Goal: Task Accomplishment & Management: Use online tool/utility

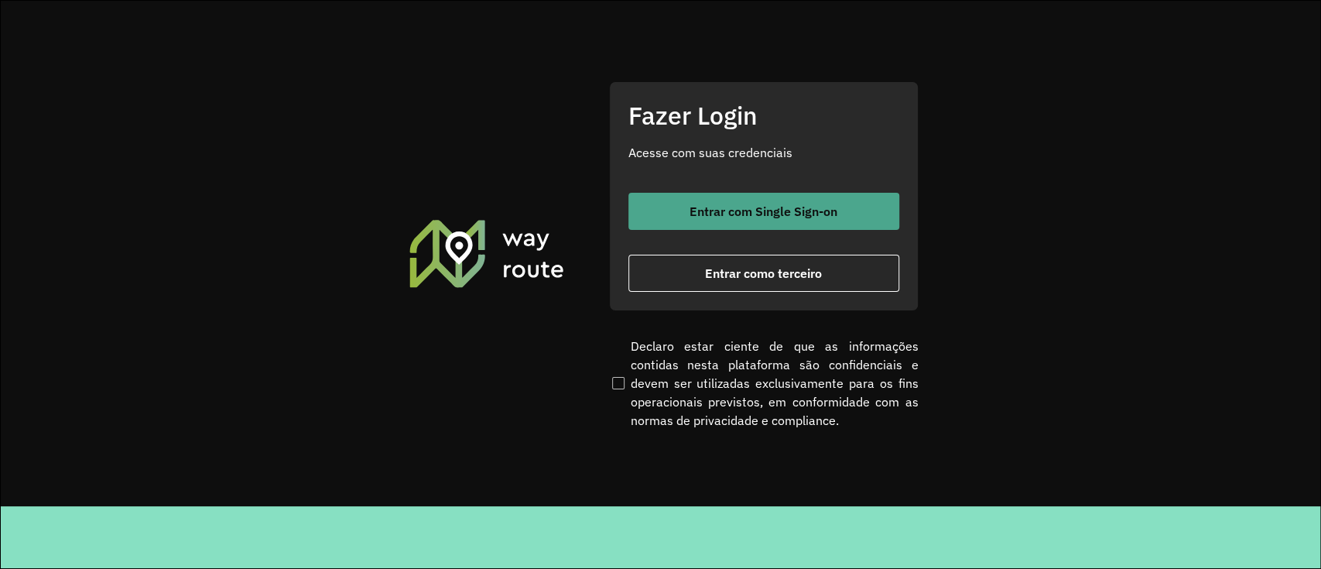
click at [714, 212] on span "Entrar com Single Sign-on" at bounding box center [763, 211] width 148 height 12
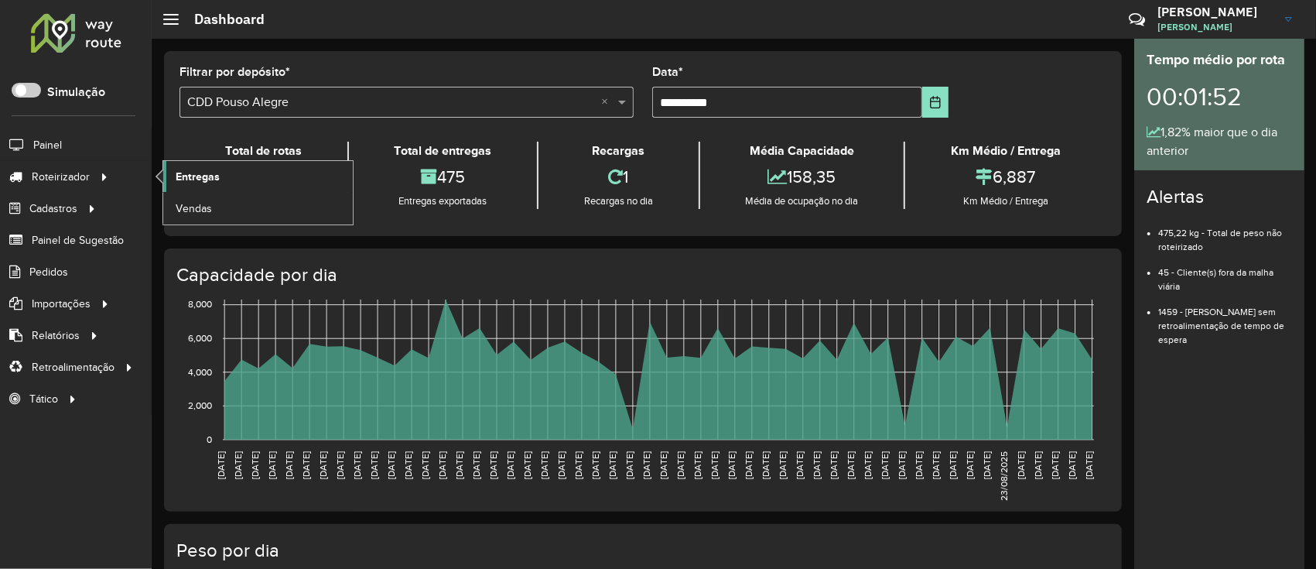
click at [204, 170] on span "Entregas" at bounding box center [198, 177] width 44 height 16
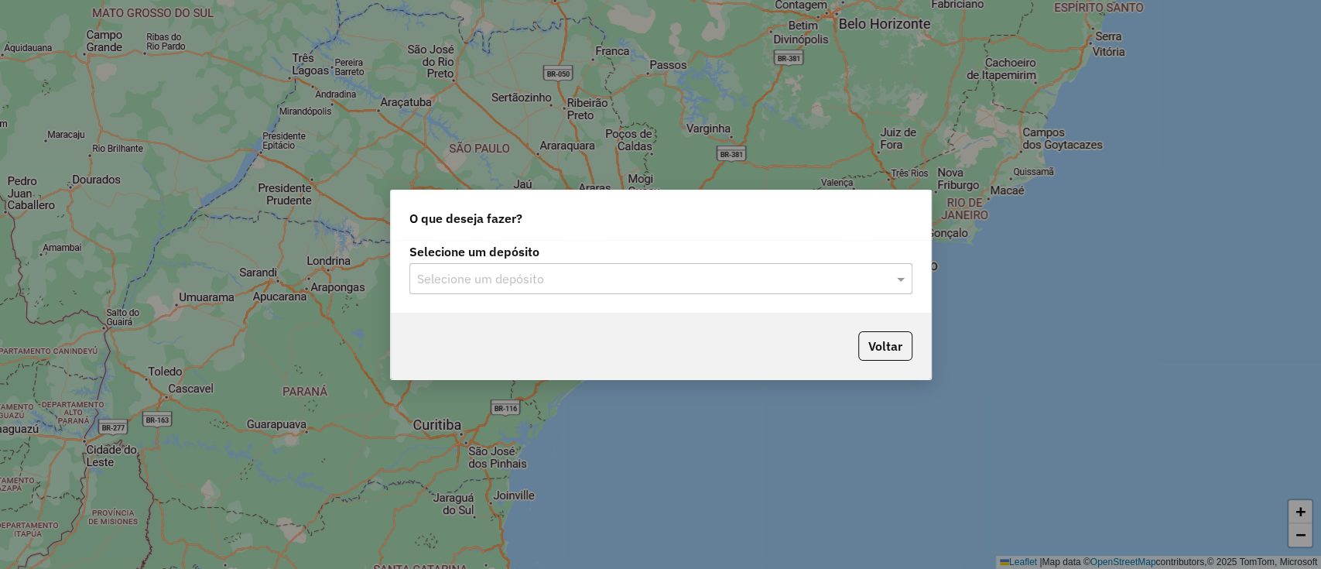
click at [484, 277] on input "text" at bounding box center [645, 279] width 456 height 19
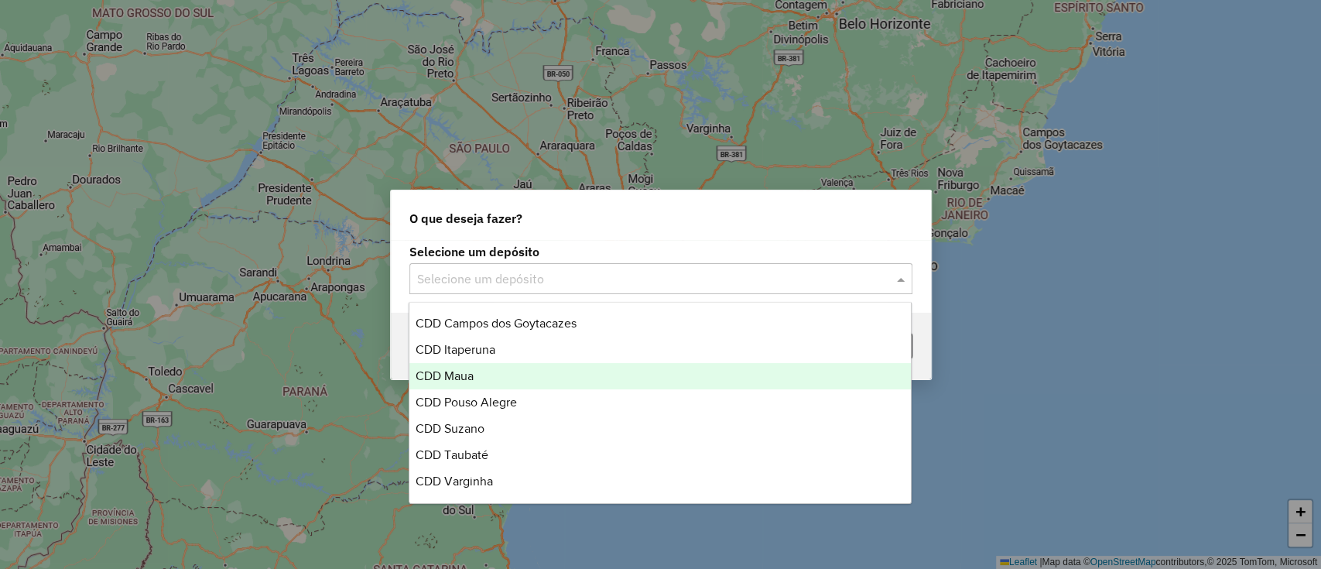
click at [480, 368] on div "CDD Maua" at bounding box center [659, 376] width 501 height 26
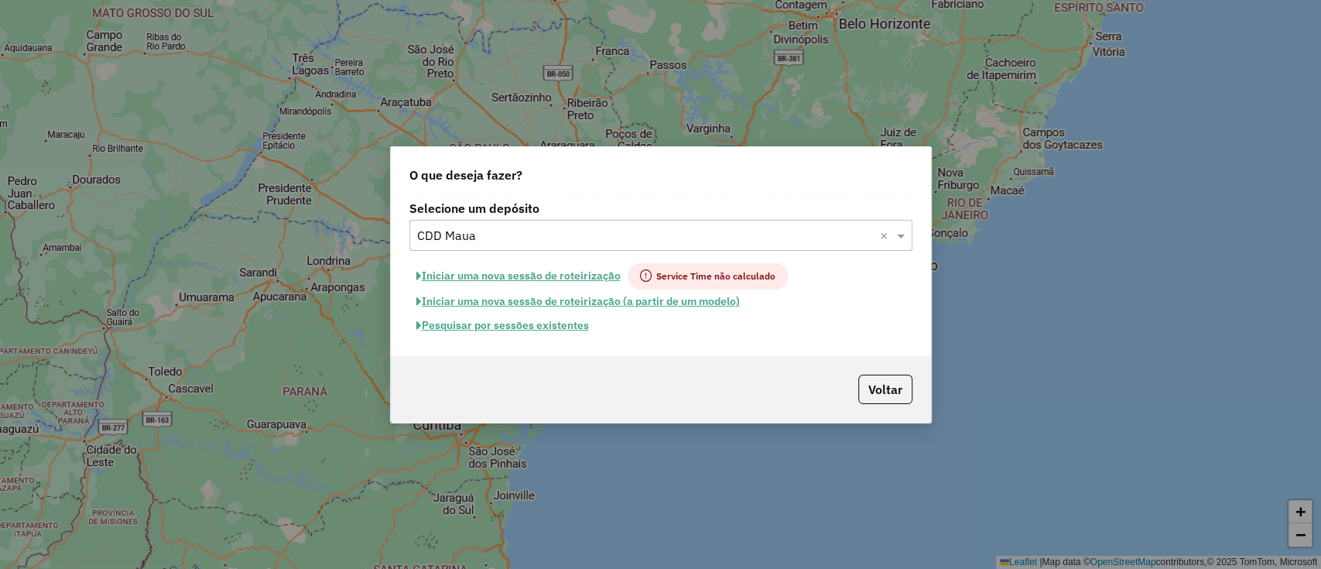
click at [555, 328] on button "Pesquisar por sessões existentes" at bounding box center [502, 325] width 186 height 24
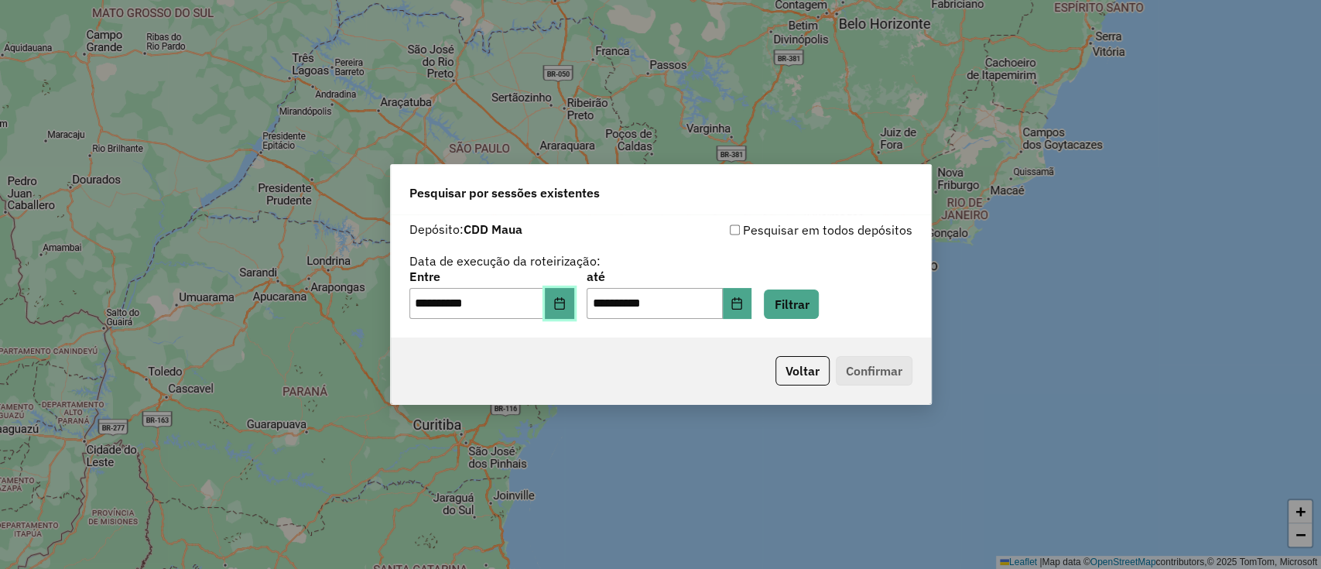
click at [560, 309] on button "Choose Date" at bounding box center [559, 303] width 29 height 31
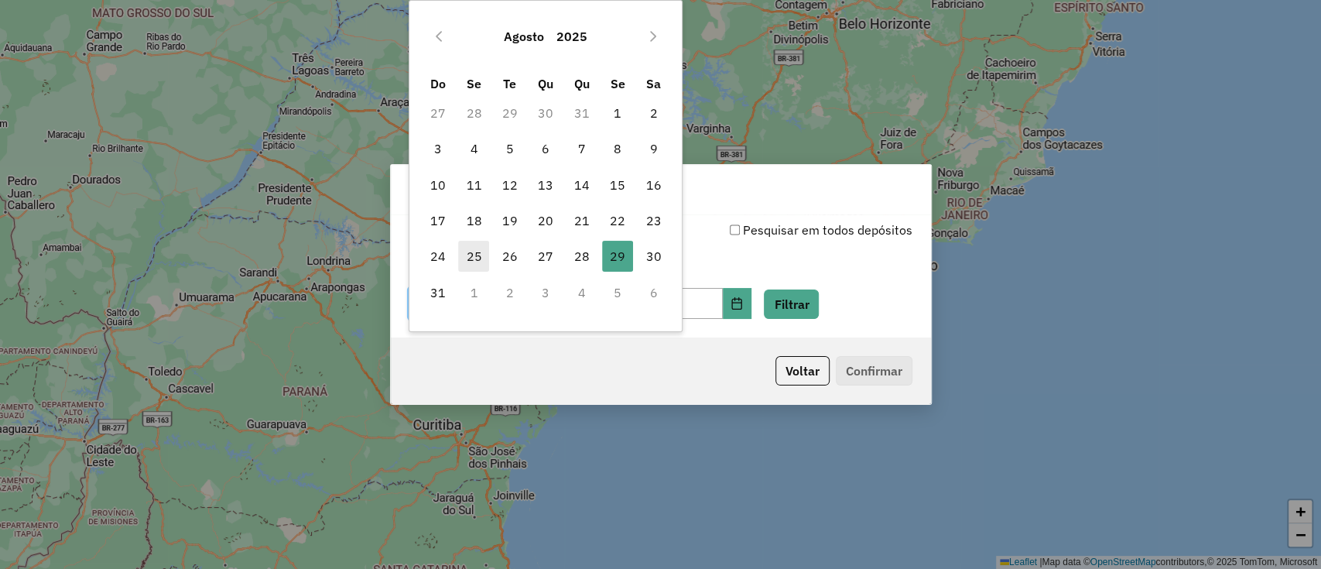
click at [470, 264] on span "25" at bounding box center [473, 256] width 31 height 31
type input "**********"
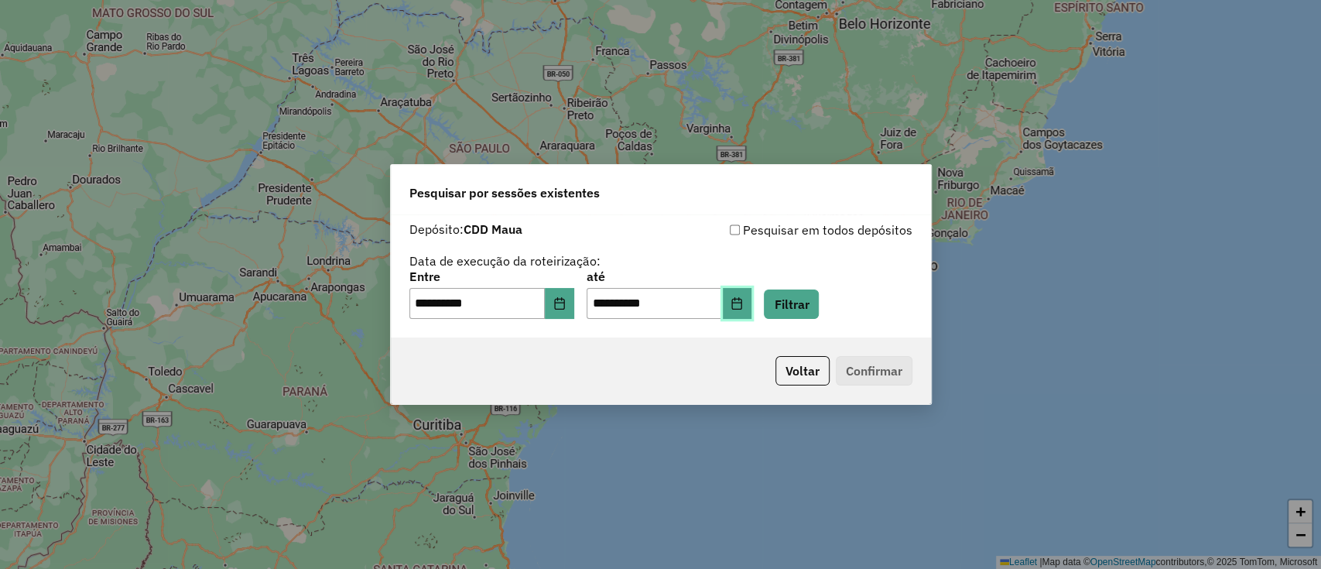
click at [743, 307] on icon "Choose Date" at bounding box center [736, 303] width 12 height 12
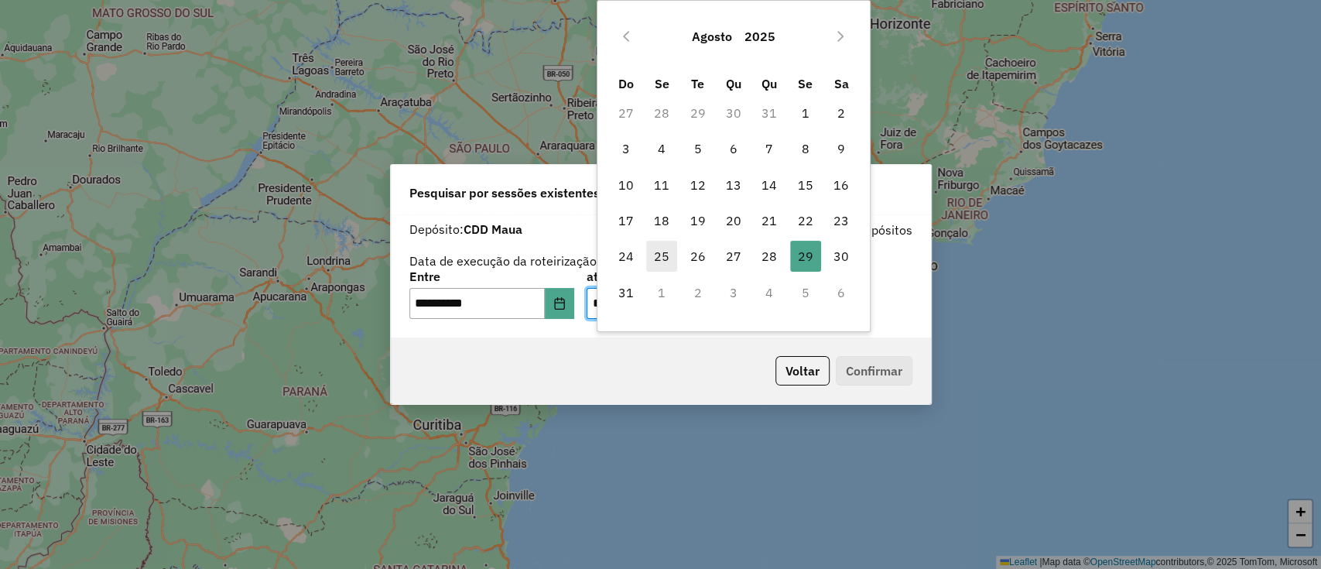
click at [656, 261] on span "25" at bounding box center [661, 256] width 31 height 31
type input "**********"
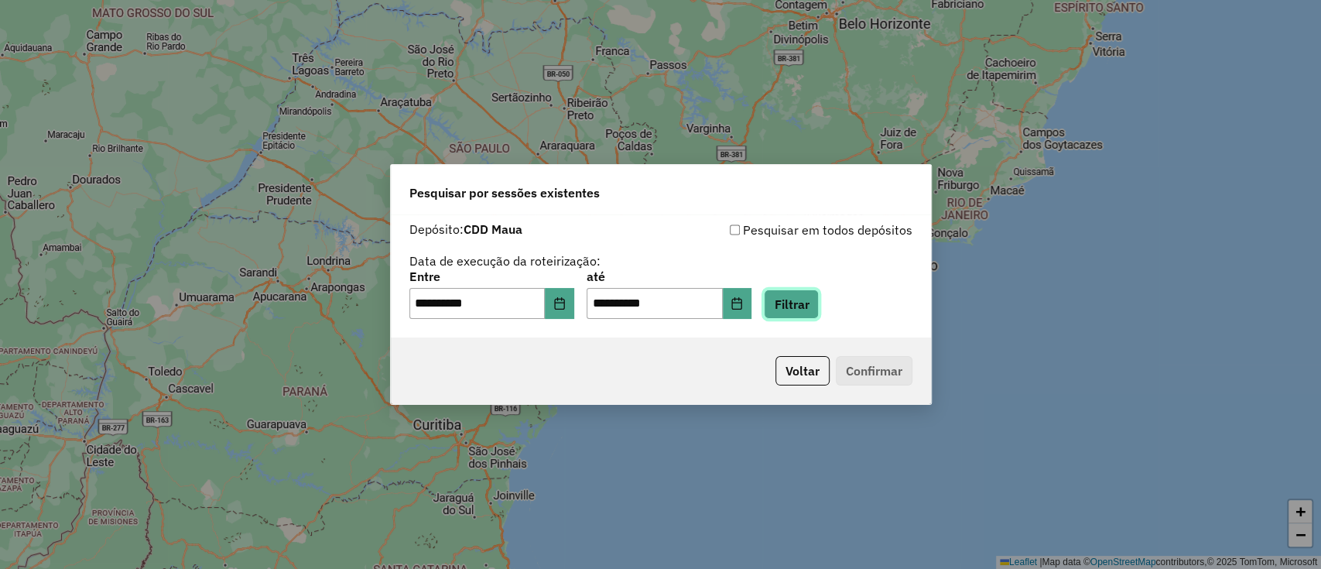
click at [795, 300] on button "Filtrar" at bounding box center [791, 303] width 55 height 29
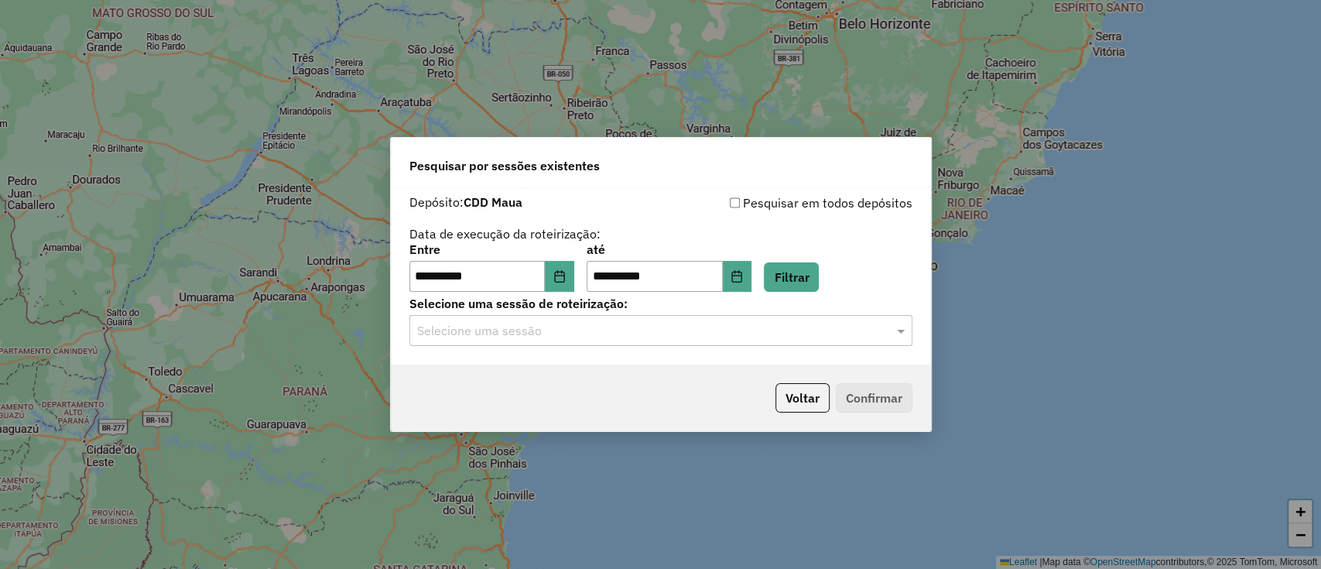
click at [671, 339] on input "text" at bounding box center [645, 331] width 456 height 19
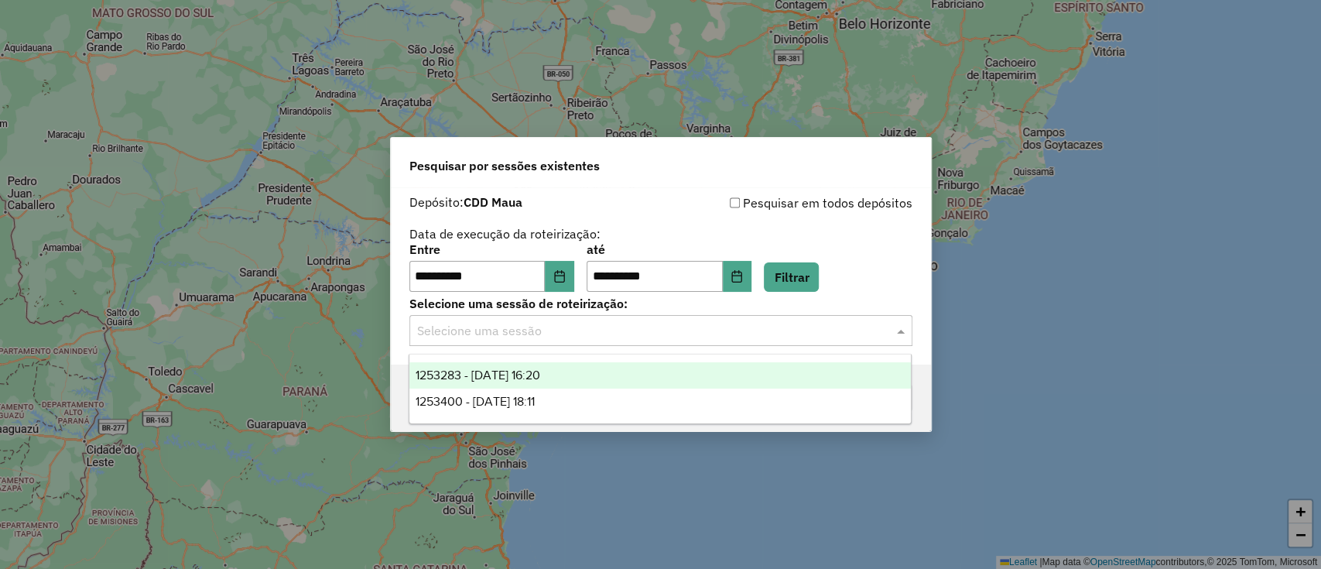
click at [595, 371] on div "1253283 - 25/08/2025 16:20" at bounding box center [659, 375] width 501 height 26
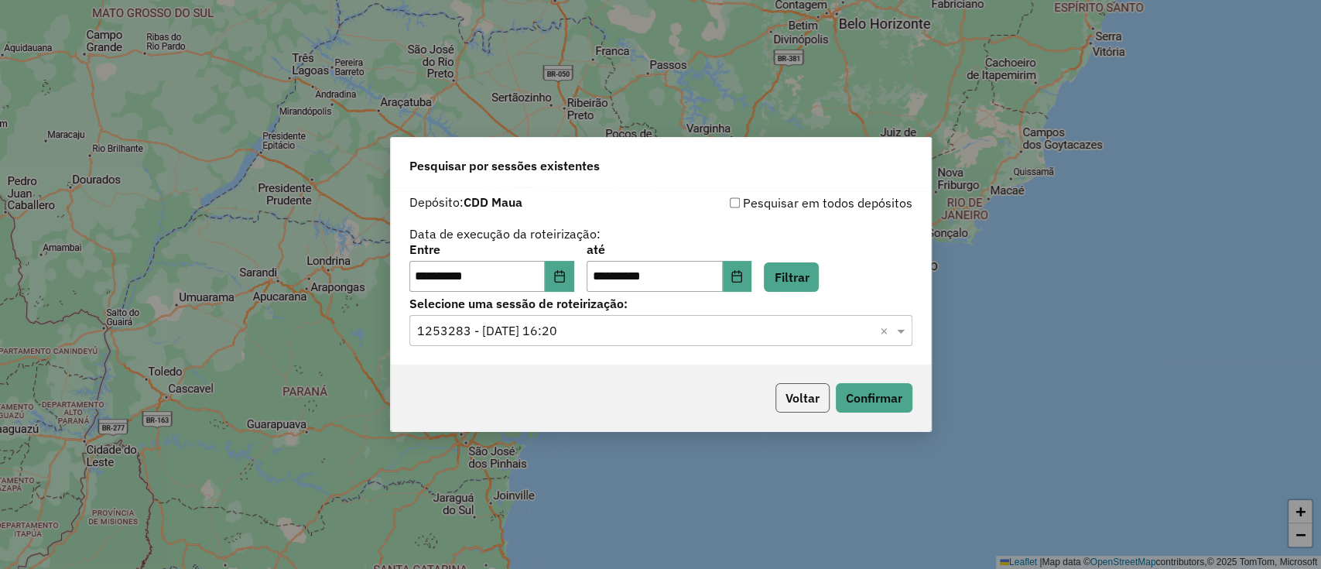
click at [826, 387] on button "Voltar" at bounding box center [802, 397] width 54 height 29
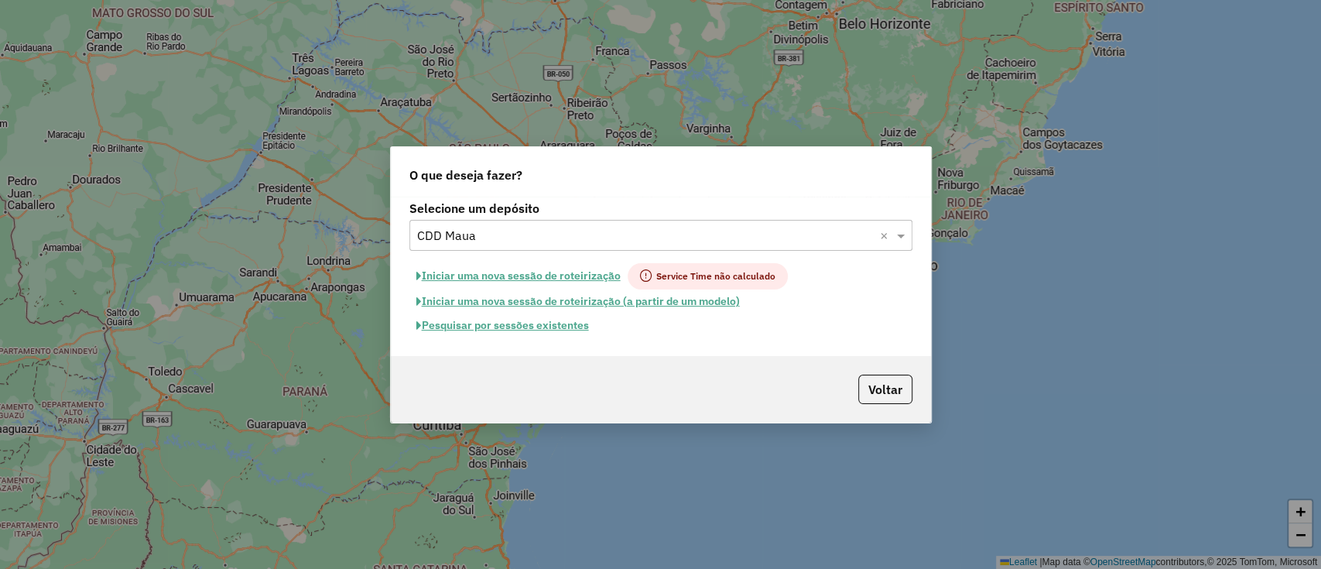
click at [553, 330] on button "Pesquisar por sessões existentes" at bounding box center [502, 325] width 186 height 24
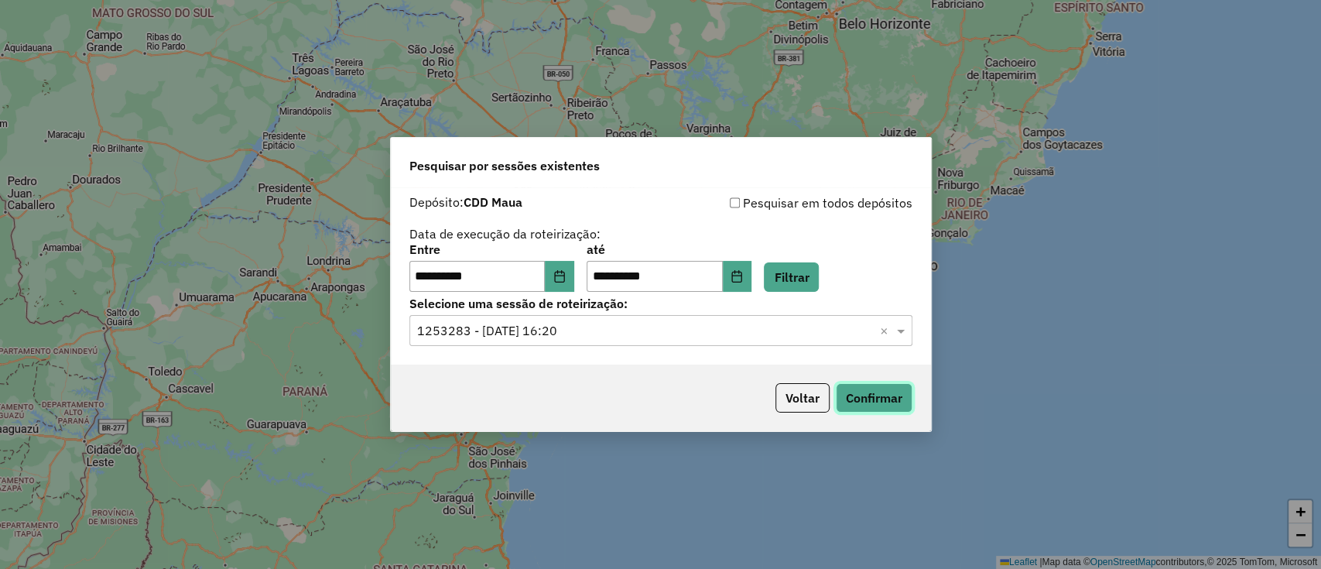
click at [874, 393] on button "Confirmar" at bounding box center [874, 397] width 77 height 29
click at [566, 274] on icon "Choose Date" at bounding box center [559, 276] width 12 height 12
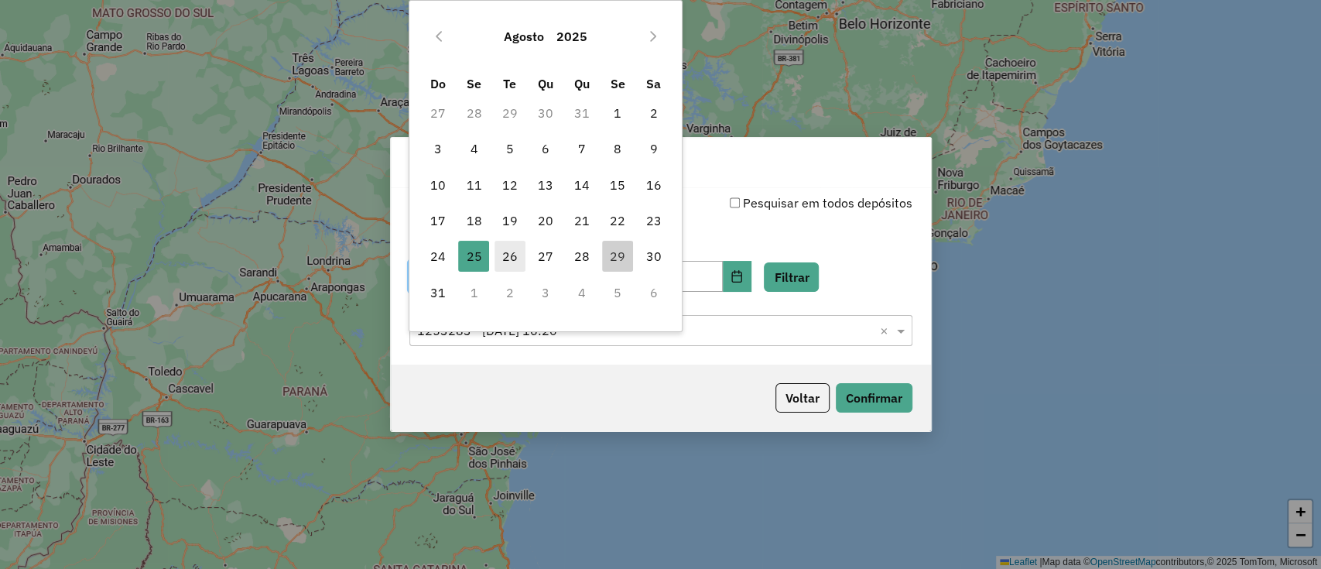
click at [518, 255] on span "26" at bounding box center [509, 256] width 31 height 31
type input "**********"
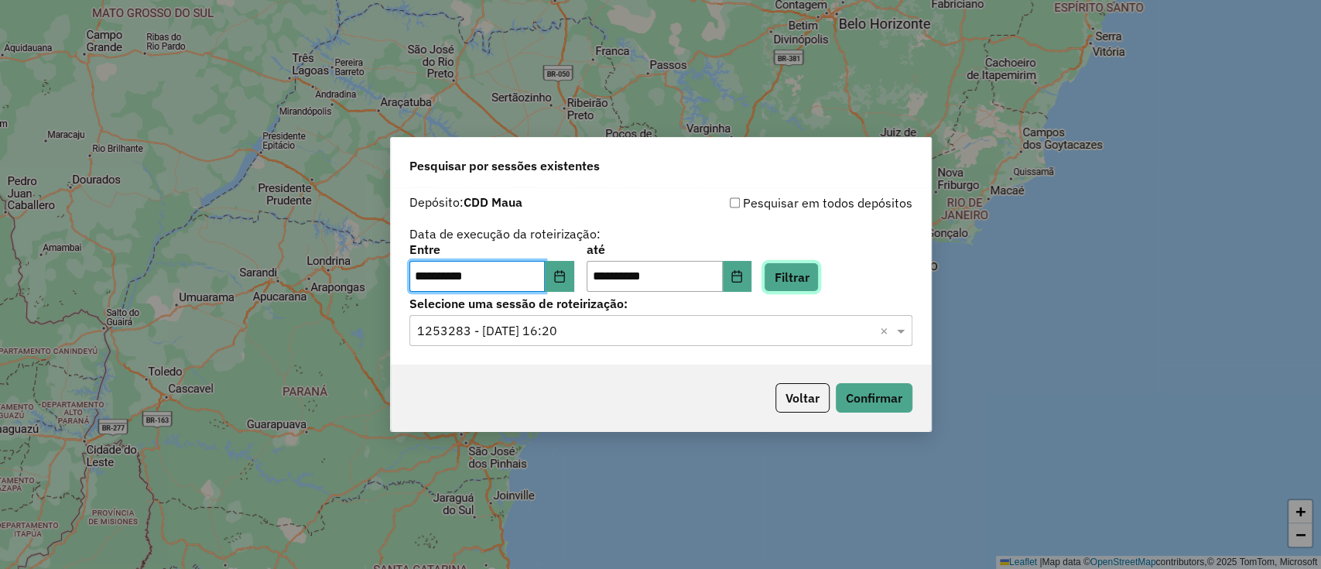
click at [788, 270] on button "Filtrar" at bounding box center [791, 276] width 55 height 29
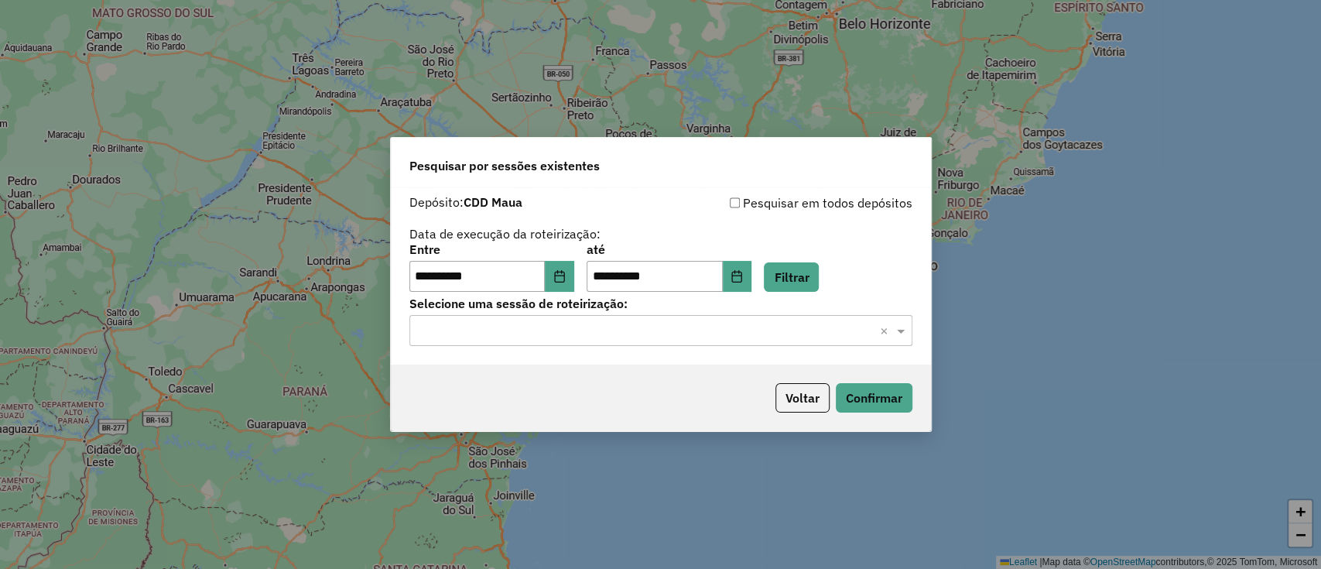
click at [705, 330] on input "text" at bounding box center [645, 331] width 456 height 19
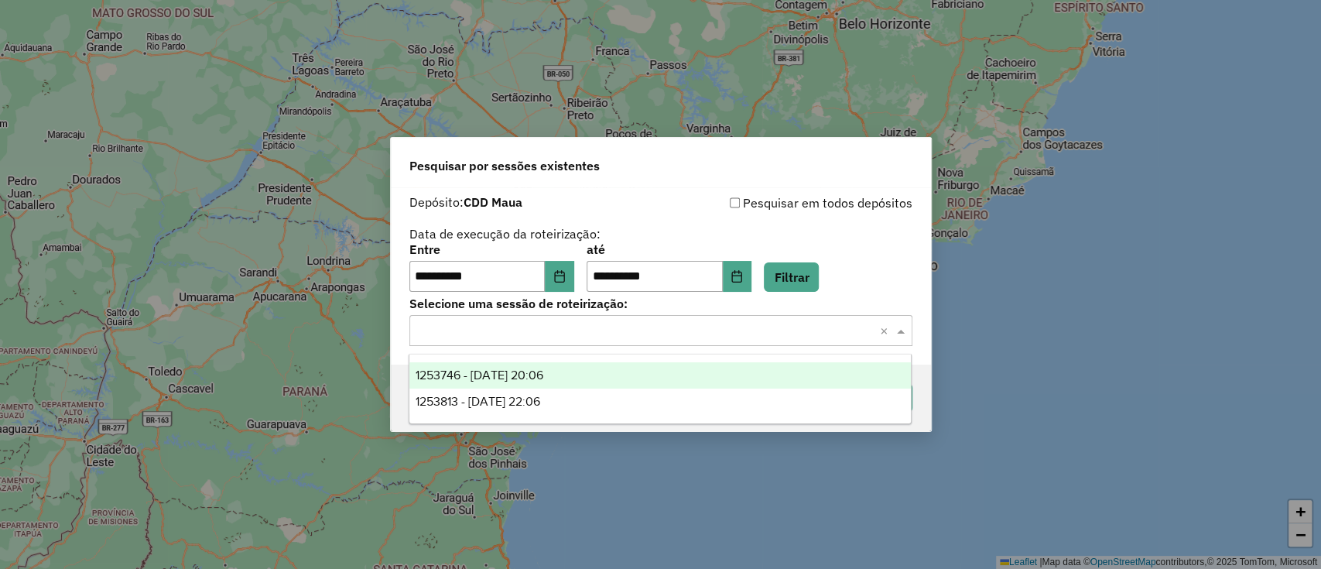
click at [630, 374] on div "1253746 - 26/08/2025 20:06" at bounding box center [659, 375] width 501 height 26
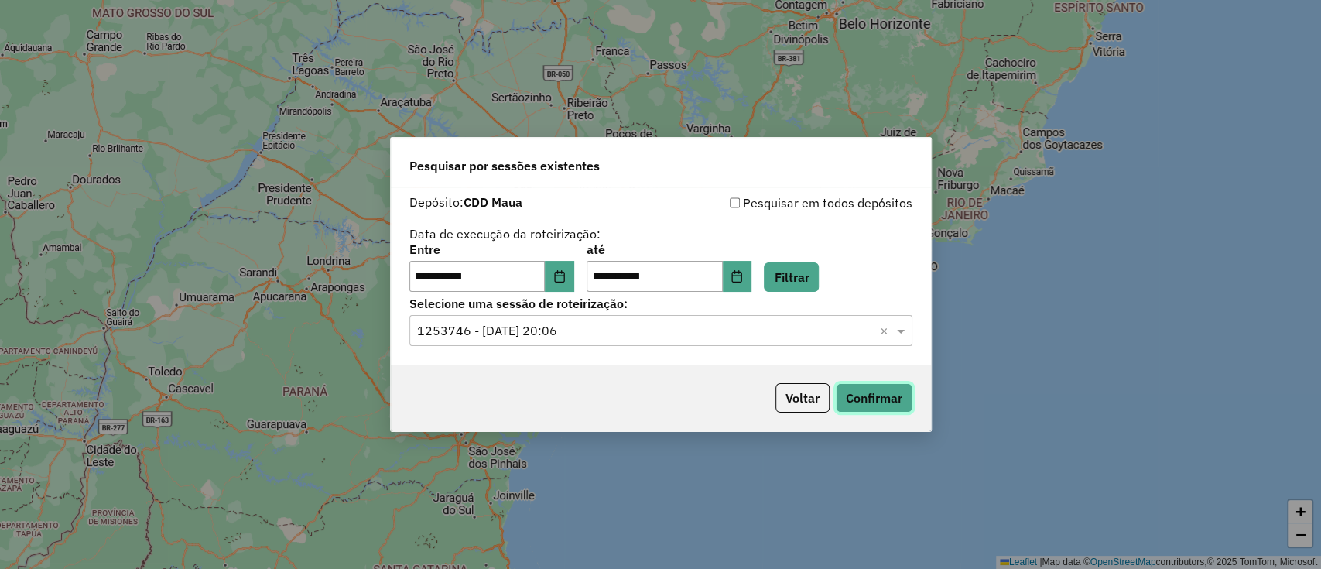
click at [860, 403] on button "Confirmar" at bounding box center [874, 397] width 77 height 29
click at [562, 272] on icon "Choose Date" at bounding box center [559, 276] width 12 height 12
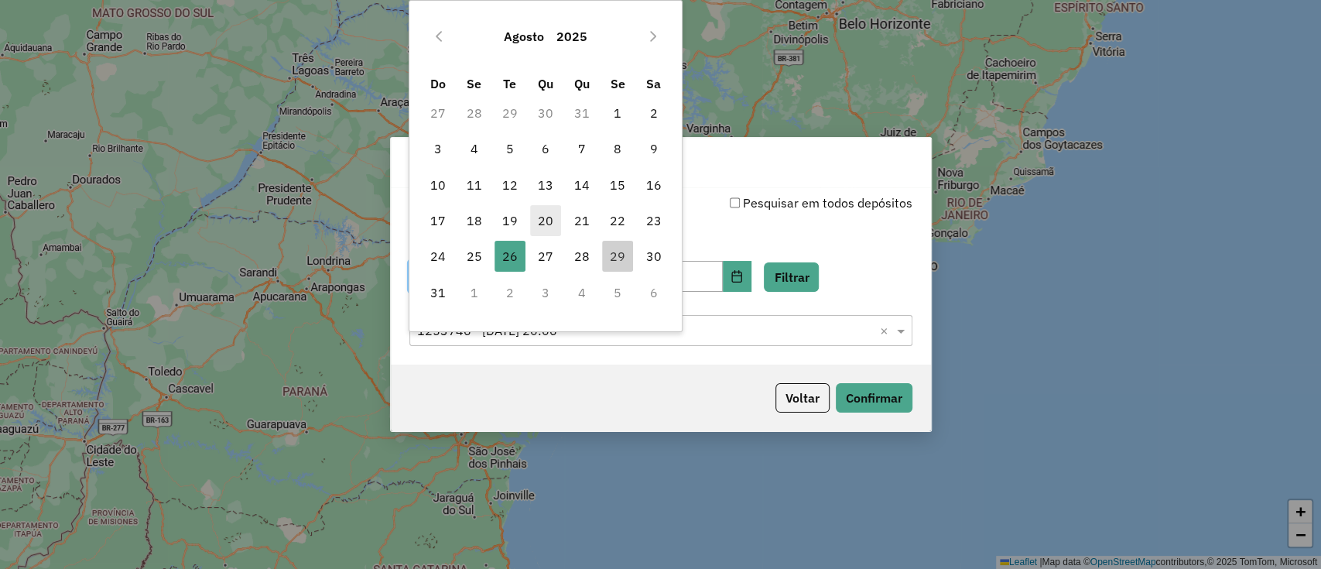
click at [533, 229] on span "20" at bounding box center [545, 220] width 31 height 31
type input "**********"
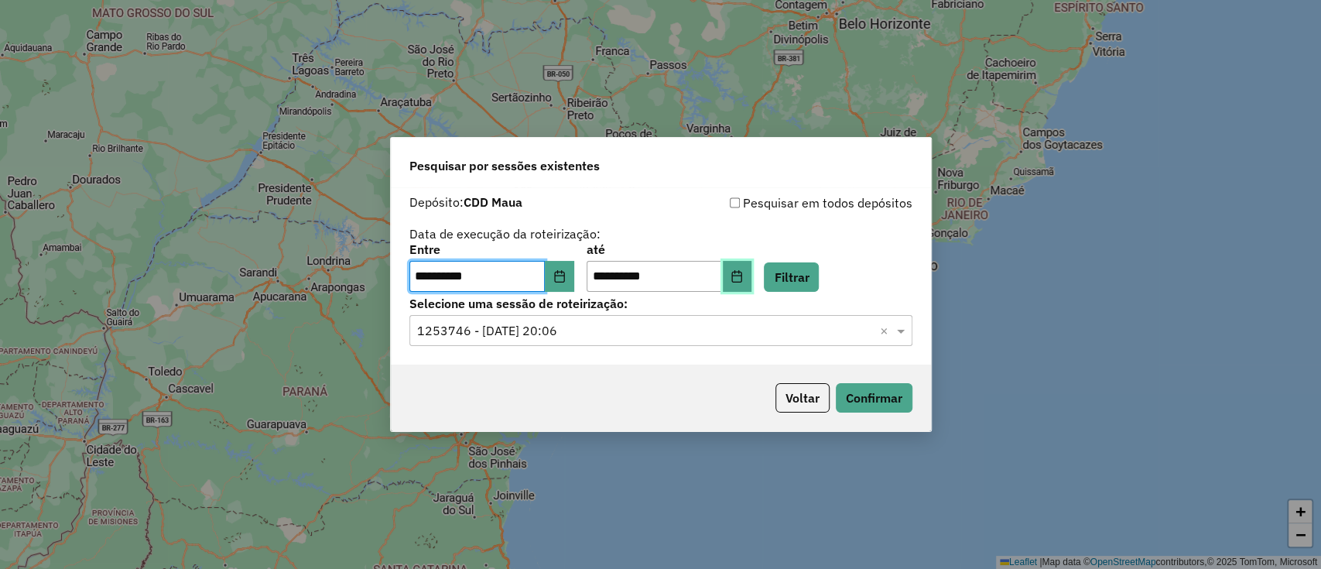
click at [750, 268] on button "Choose Date" at bounding box center [737, 276] width 29 height 31
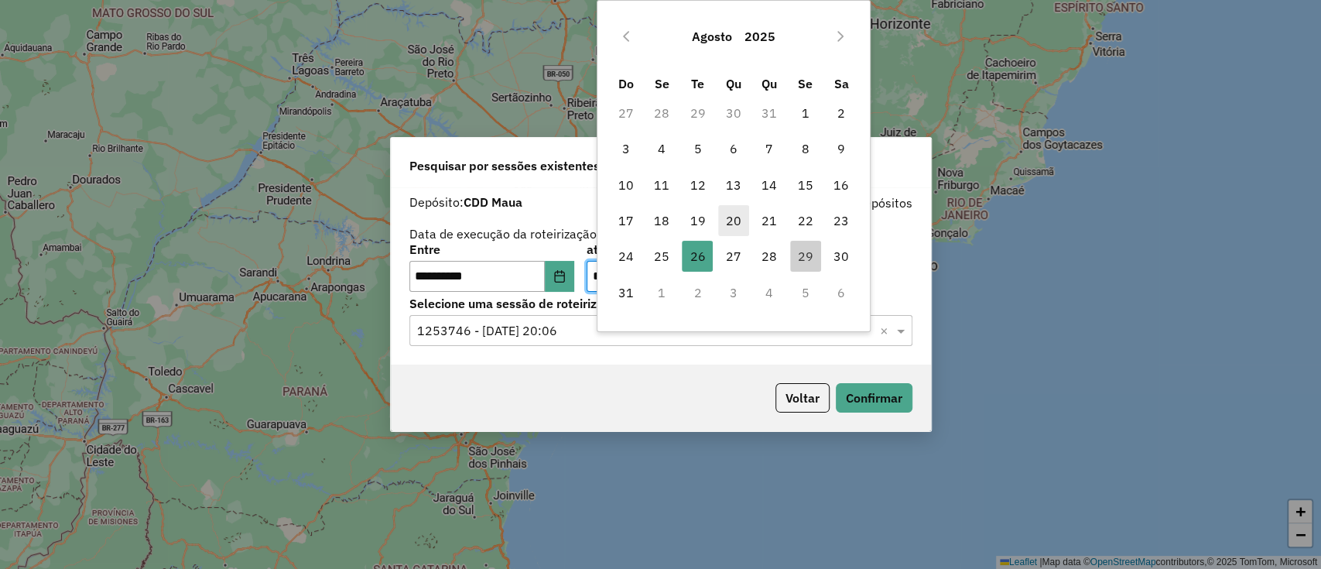
click at [727, 232] on span "20" at bounding box center [733, 220] width 31 height 31
type input "**********"
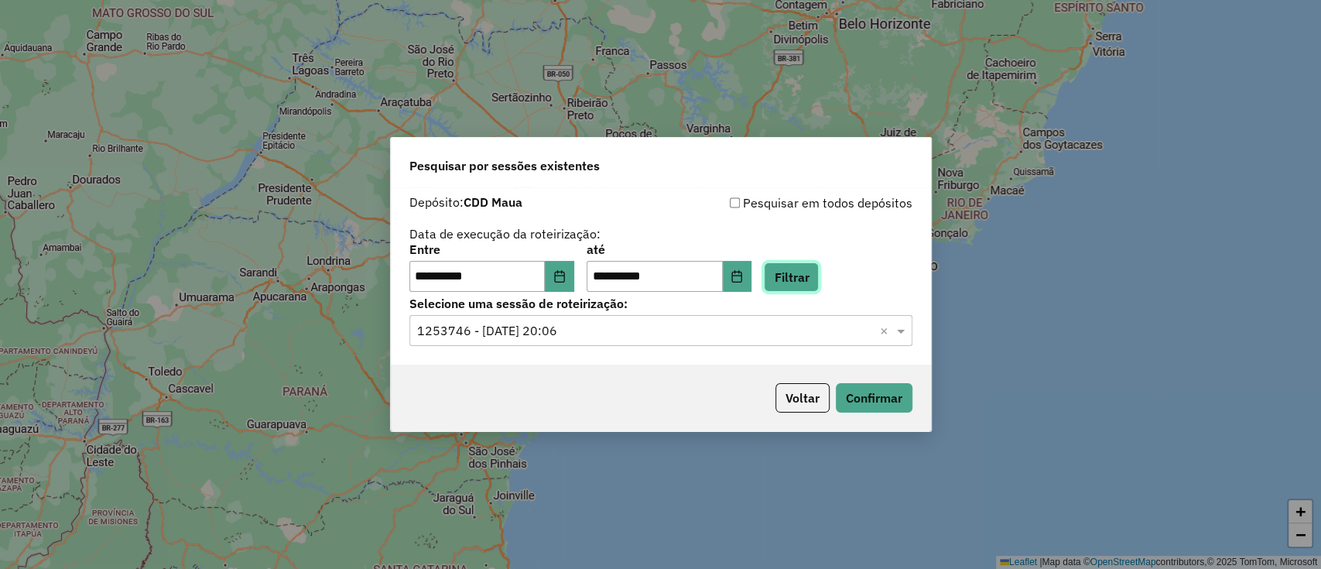
click at [819, 269] on button "Filtrar" at bounding box center [791, 276] width 55 height 29
click at [618, 337] on input "text" at bounding box center [645, 331] width 456 height 19
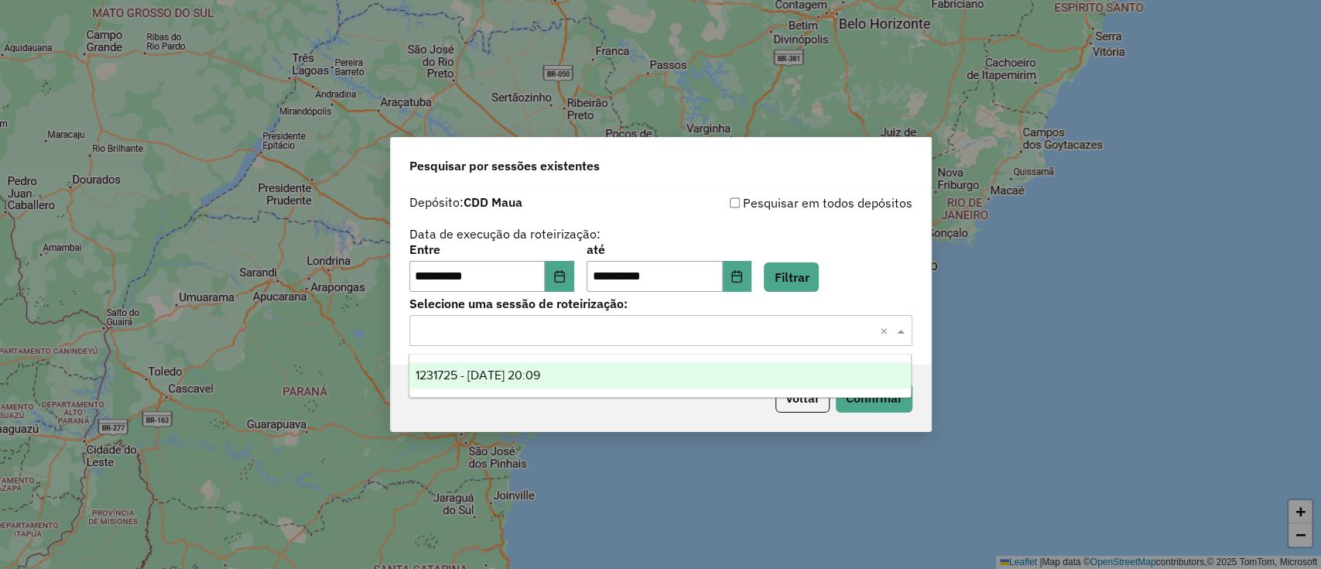
click at [625, 364] on div "1231725 - 20/08/2025 20:09" at bounding box center [659, 375] width 501 height 26
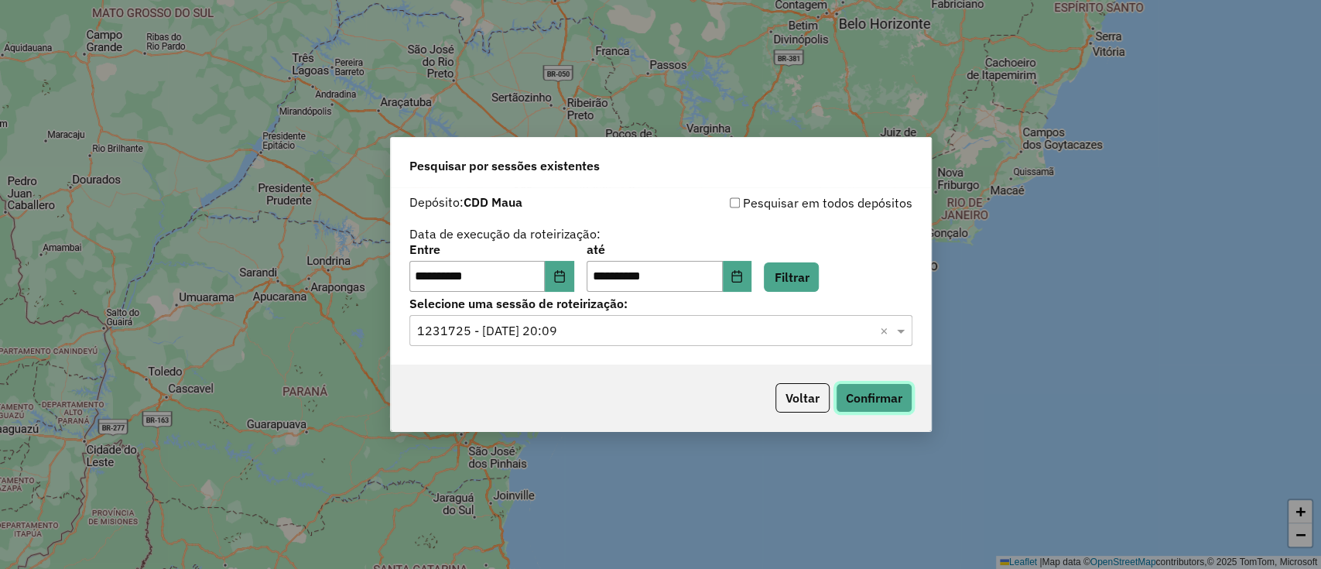
click at [846, 398] on button "Confirmar" at bounding box center [874, 397] width 77 height 29
click at [574, 279] on button "Choose Date" at bounding box center [559, 276] width 29 height 31
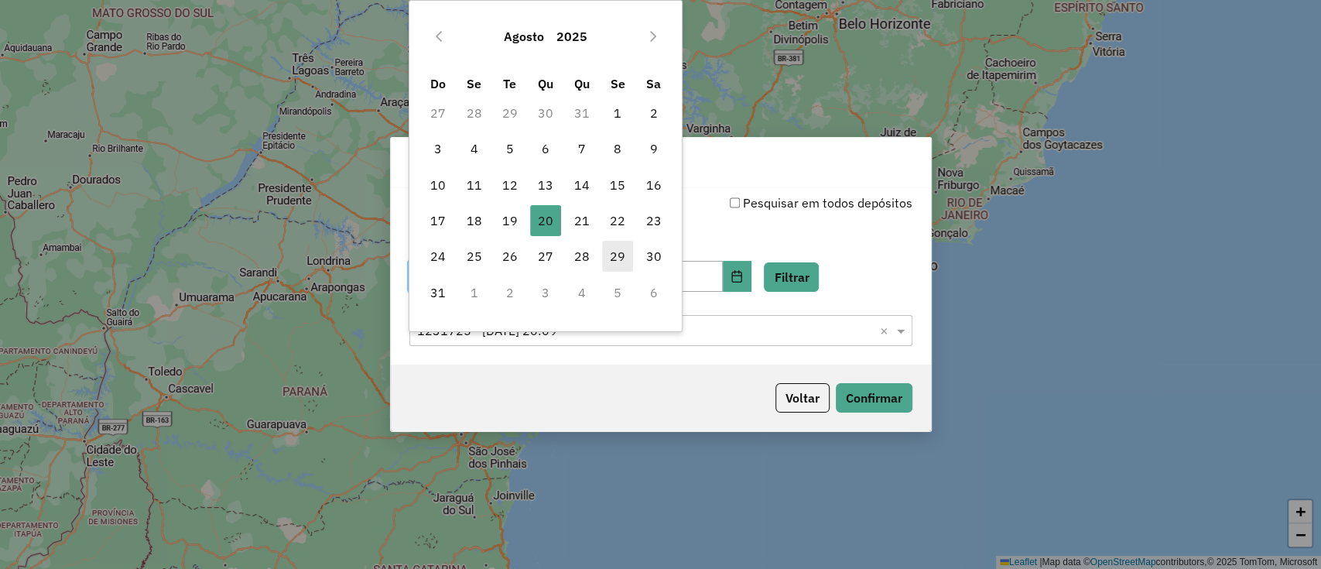
click at [611, 255] on span "29" at bounding box center [617, 256] width 31 height 31
type input "**********"
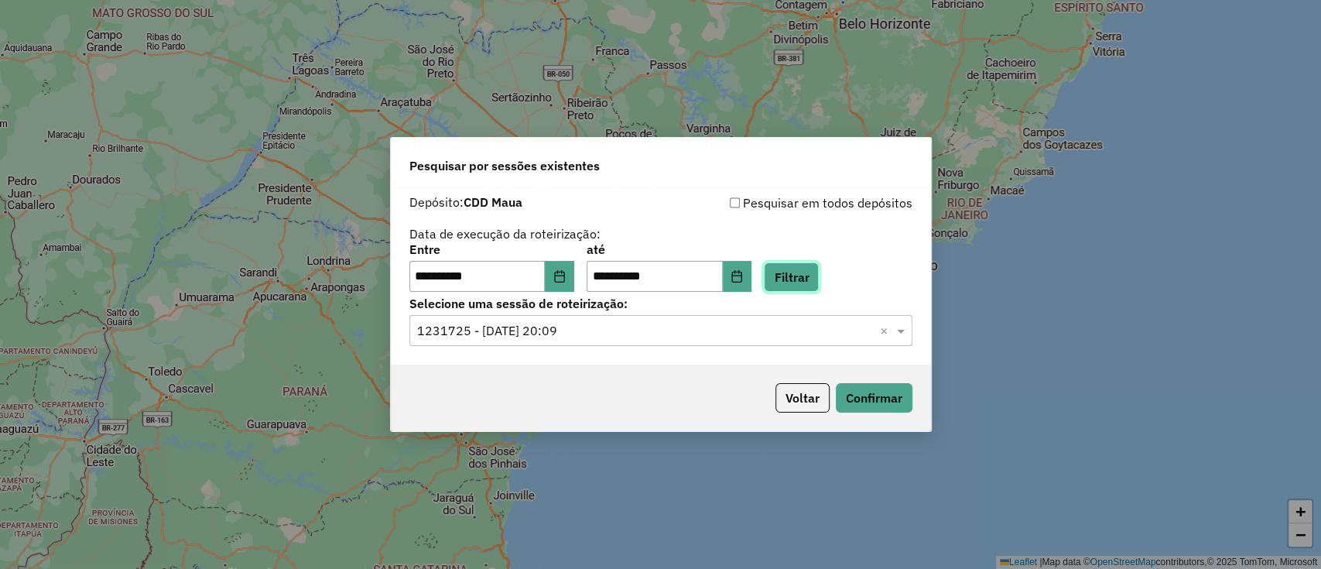
click at [792, 281] on button "Filtrar" at bounding box center [791, 276] width 55 height 29
click at [665, 326] on input "text" at bounding box center [645, 331] width 456 height 19
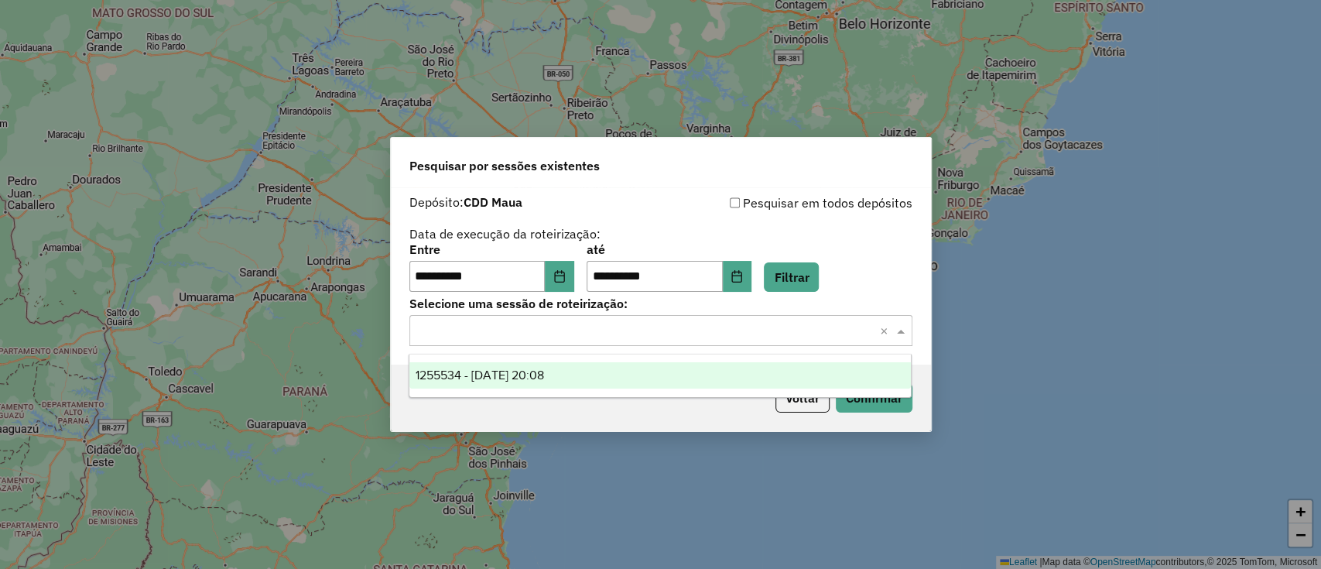
click at [527, 374] on span "1255534 - 29/08/2025 20:08" at bounding box center [479, 374] width 128 height 13
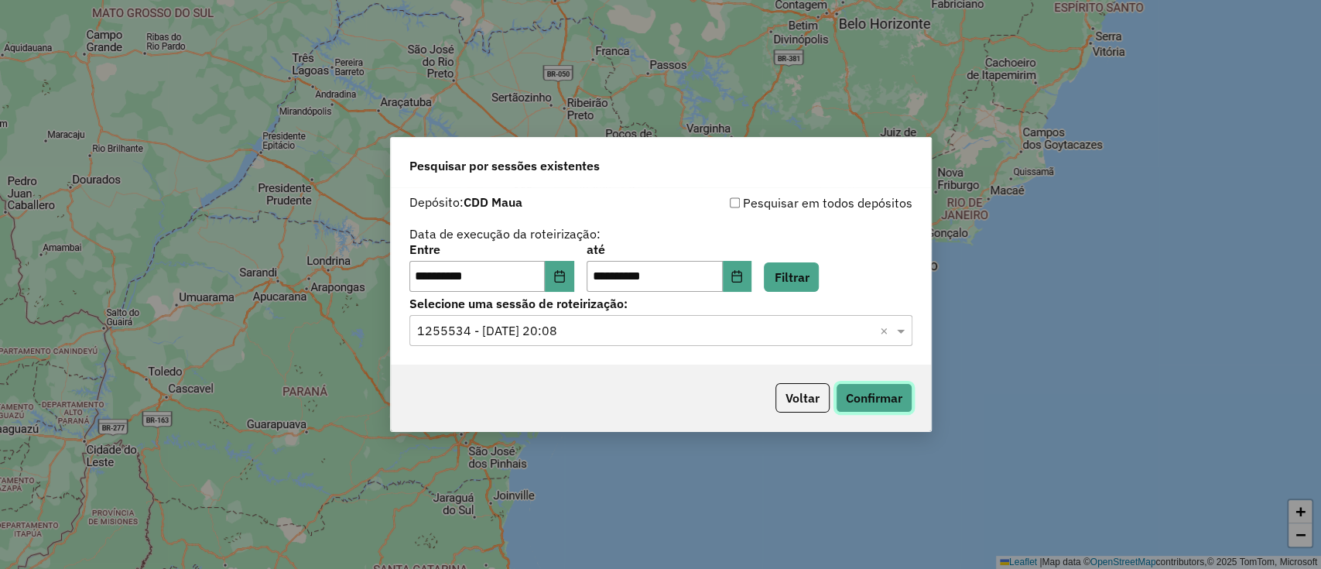
click at [879, 391] on button "Confirmar" at bounding box center [874, 397] width 77 height 29
click at [743, 275] on icon "Choose Date" at bounding box center [736, 276] width 12 height 12
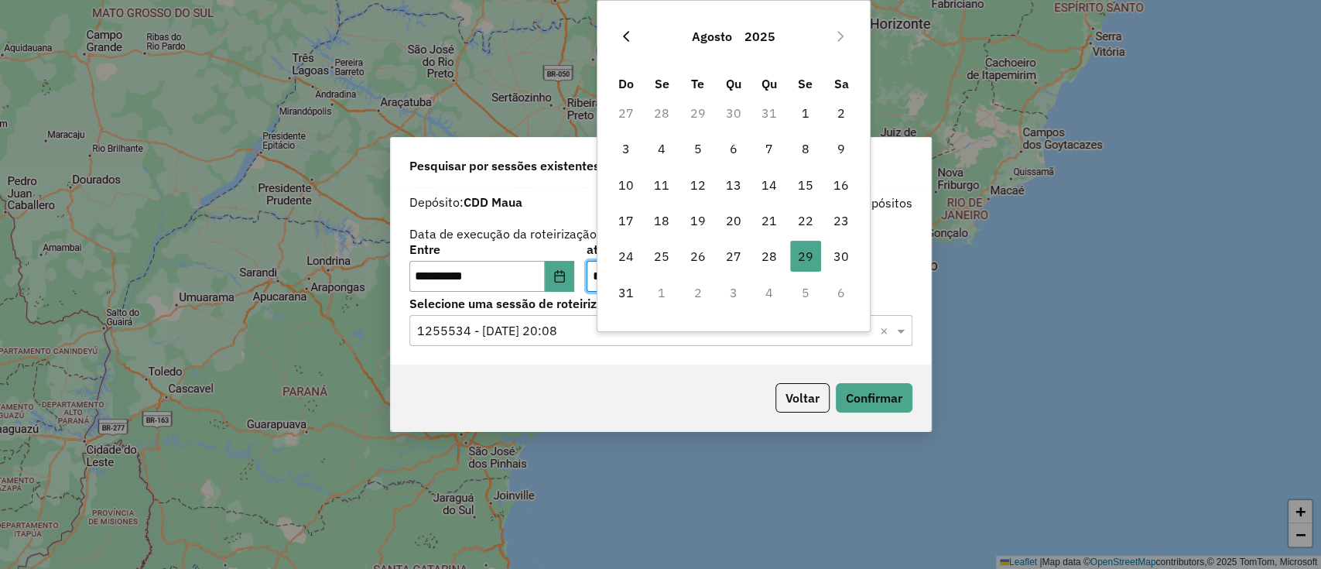
click at [624, 40] on icon "Previous Month" at bounding box center [626, 36] width 12 height 12
click at [836, 38] on icon "Next Month" at bounding box center [840, 36] width 12 height 12
click at [839, 216] on span "23" at bounding box center [841, 220] width 31 height 31
type input "**********"
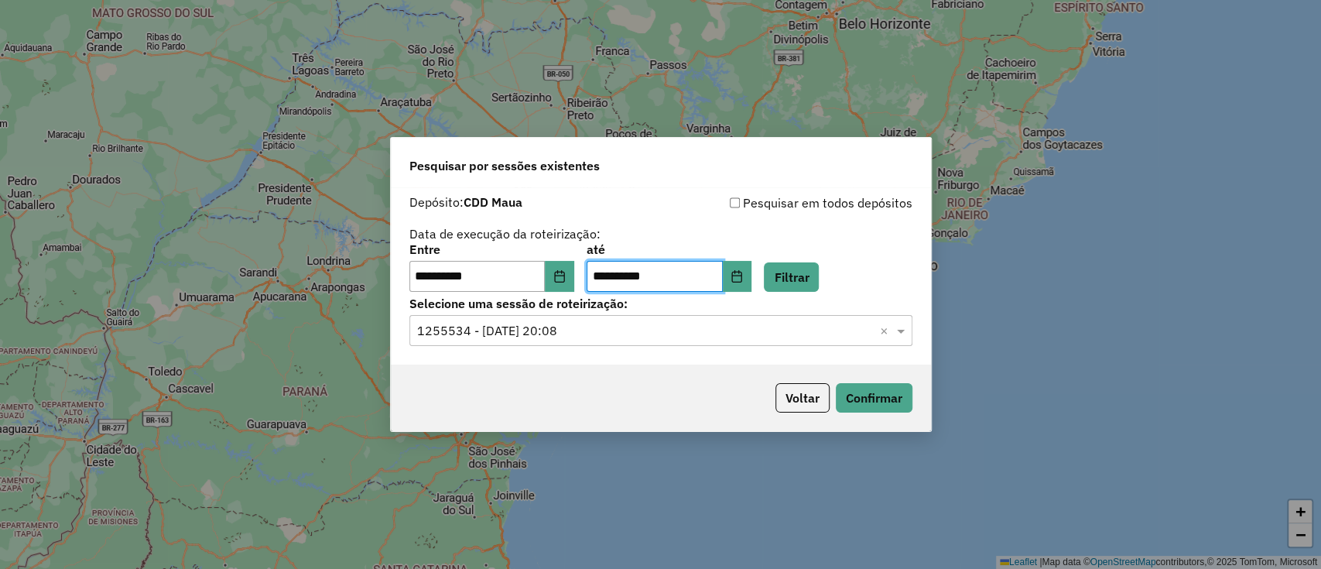
click at [584, 320] on div "Selecione uma sessão × 1255534 - 29/08/2025 20:08 ×" at bounding box center [660, 330] width 503 height 31
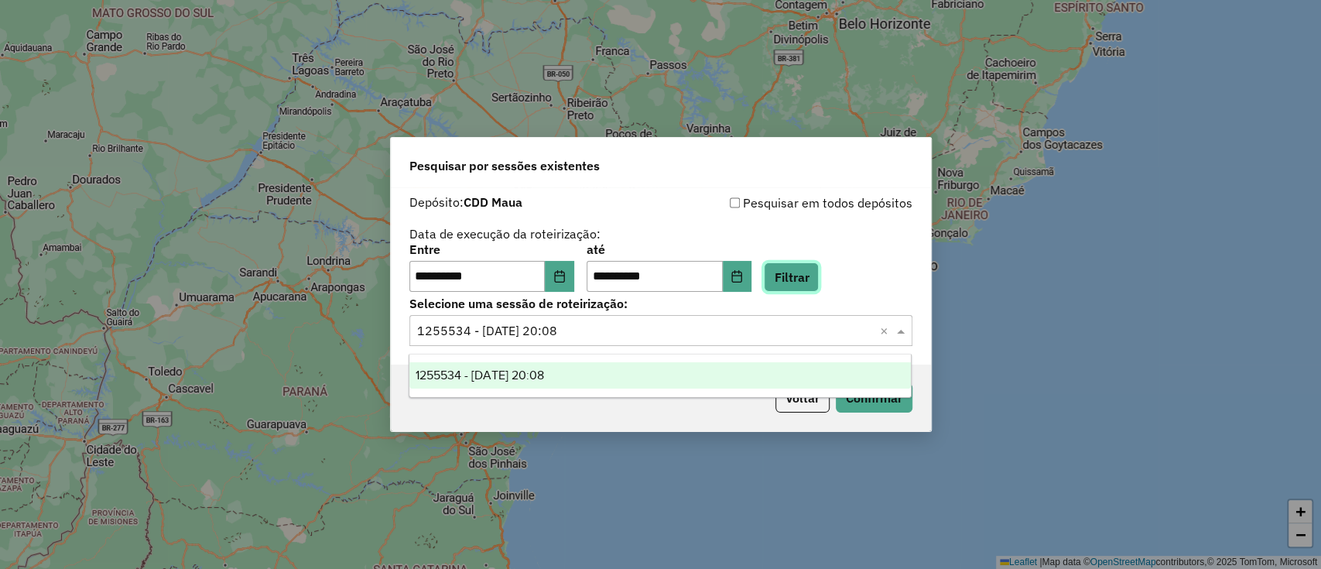
click at [815, 272] on button "Filtrar" at bounding box center [791, 276] width 55 height 29
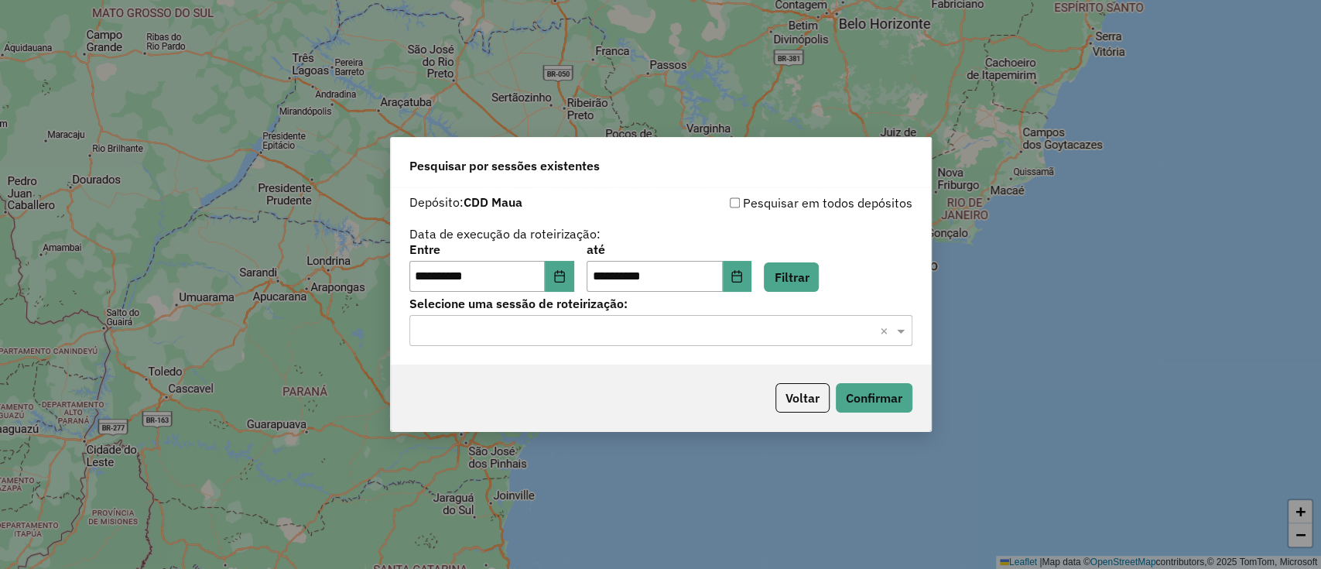
click at [737, 343] on div "Selecione uma sessão × ×" at bounding box center [660, 330] width 503 height 31
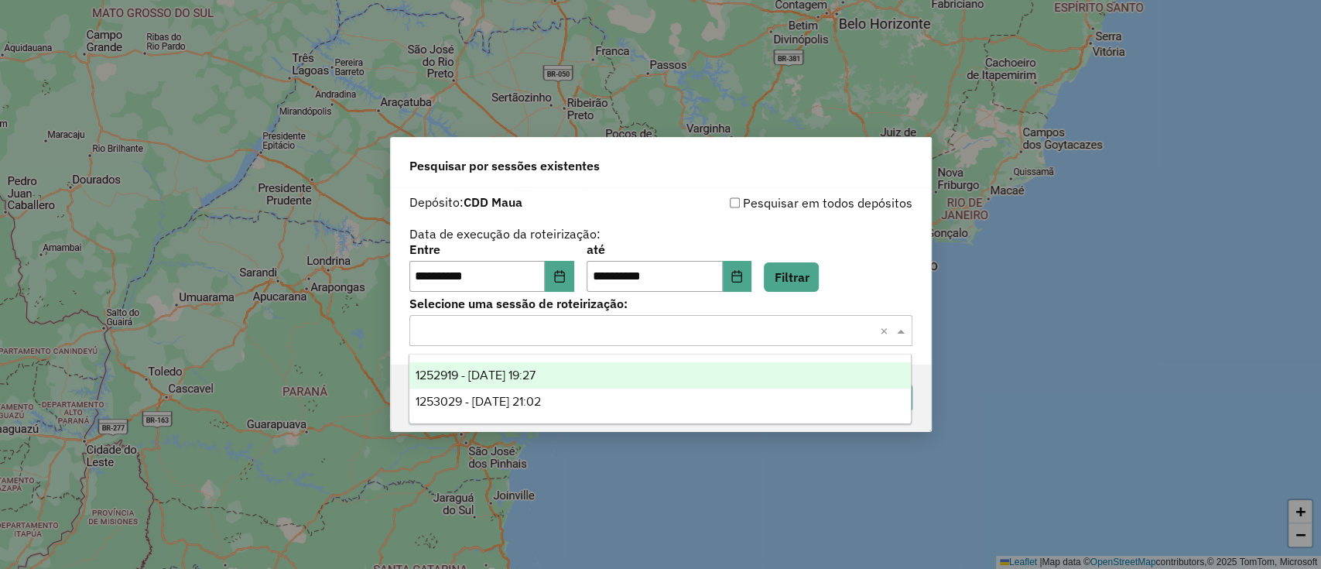
click at [733, 368] on div "1252919 - 23/08/2025 19:27" at bounding box center [659, 375] width 501 height 26
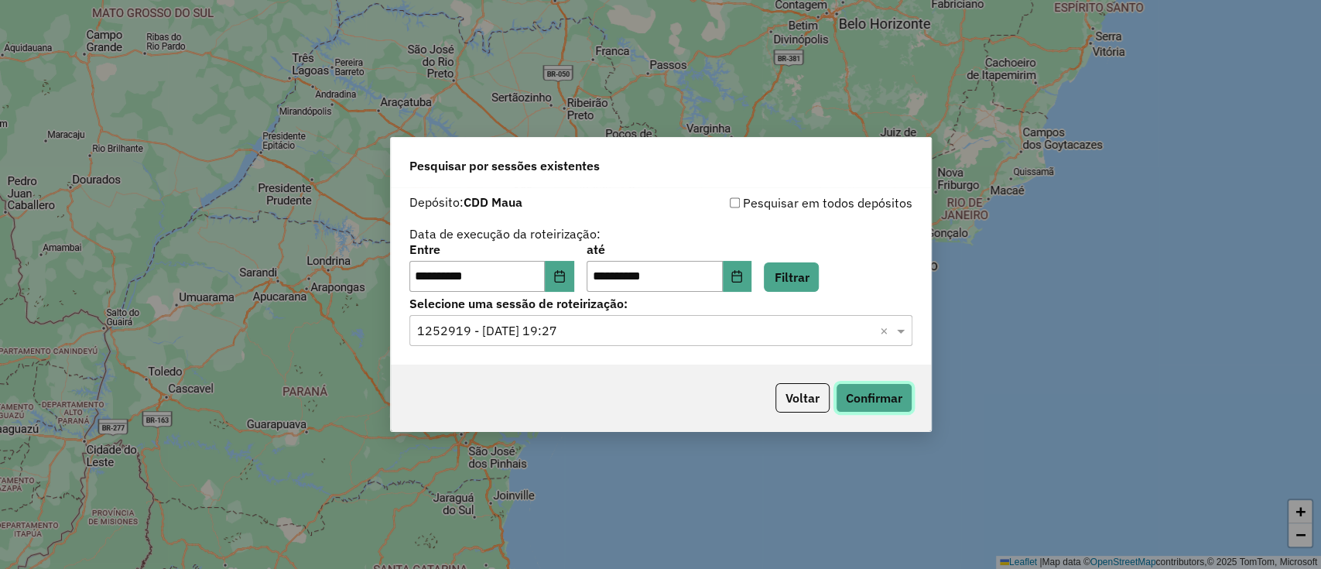
click at [850, 398] on button "Confirmar" at bounding box center [874, 397] width 77 height 29
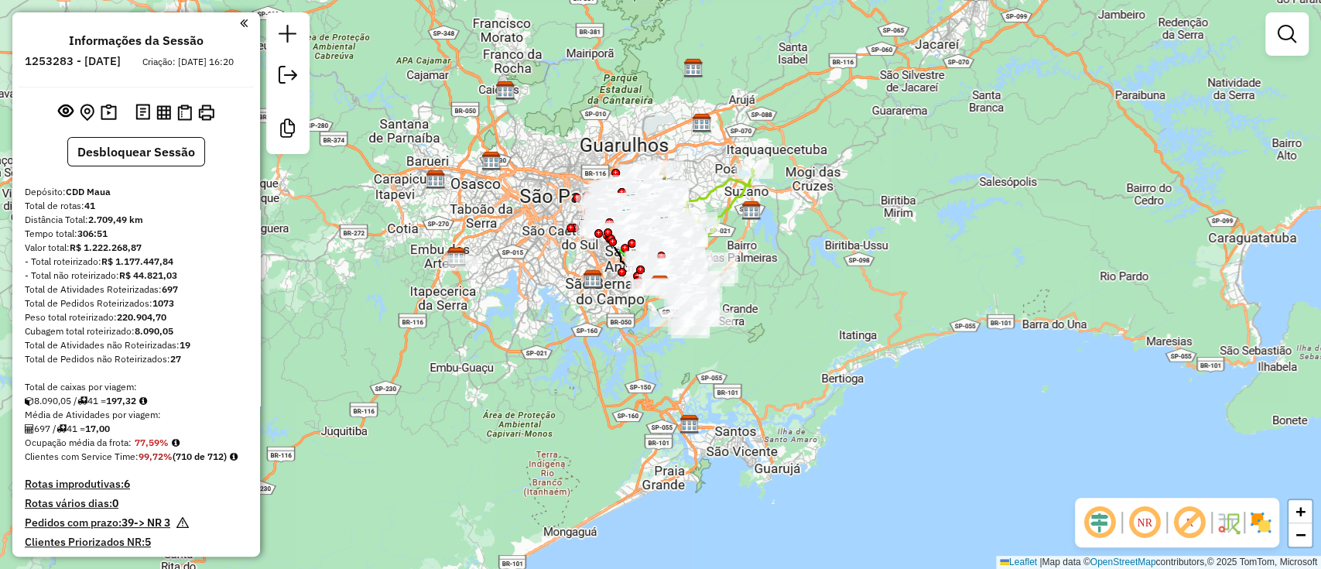
click at [1099, 524] on em at bounding box center [1099, 522] width 37 height 37
click at [1180, 517] on em at bounding box center [1189, 522] width 37 height 37
click at [1248, 528] on img at bounding box center [1260, 522] width 25 height 25
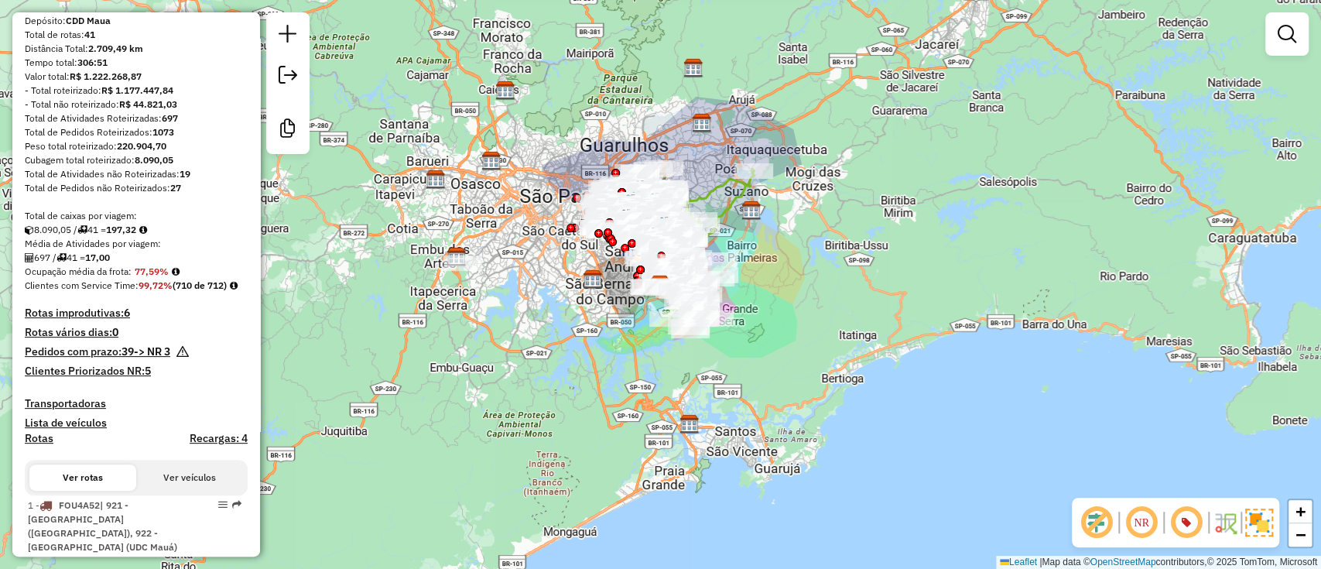
scroll to position [206, 0]
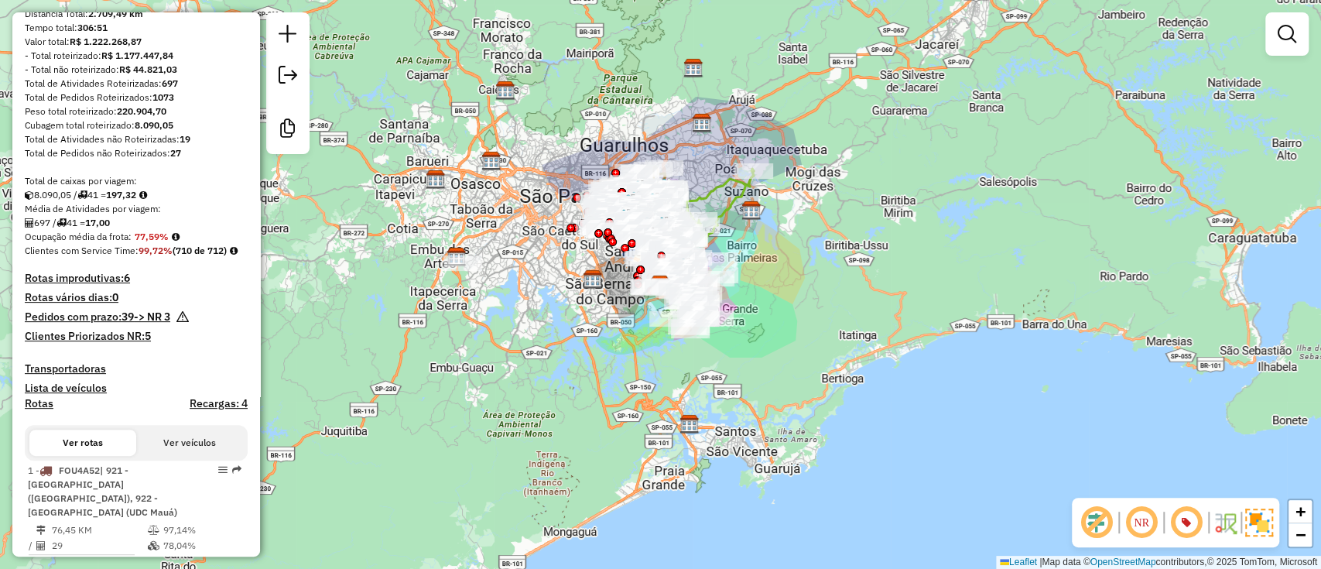
click at [105, 285] on h4 "Rotas improdutivas: 6" at bounding box center [136, 278] width 223 height 13
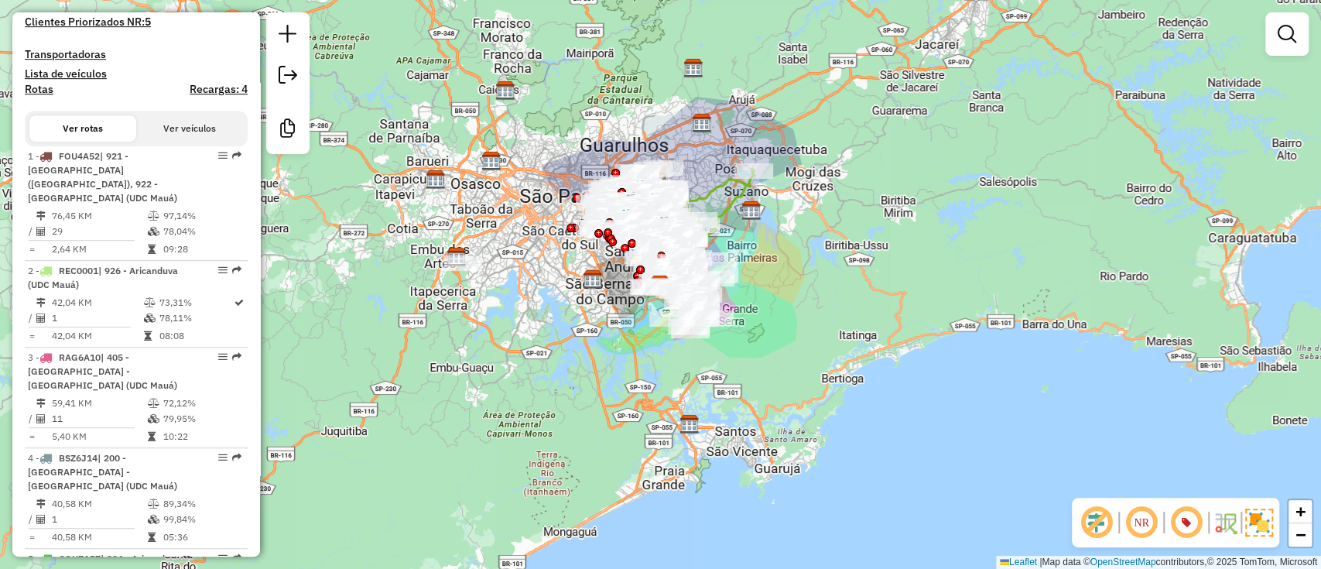
scroll to position [619, 0]
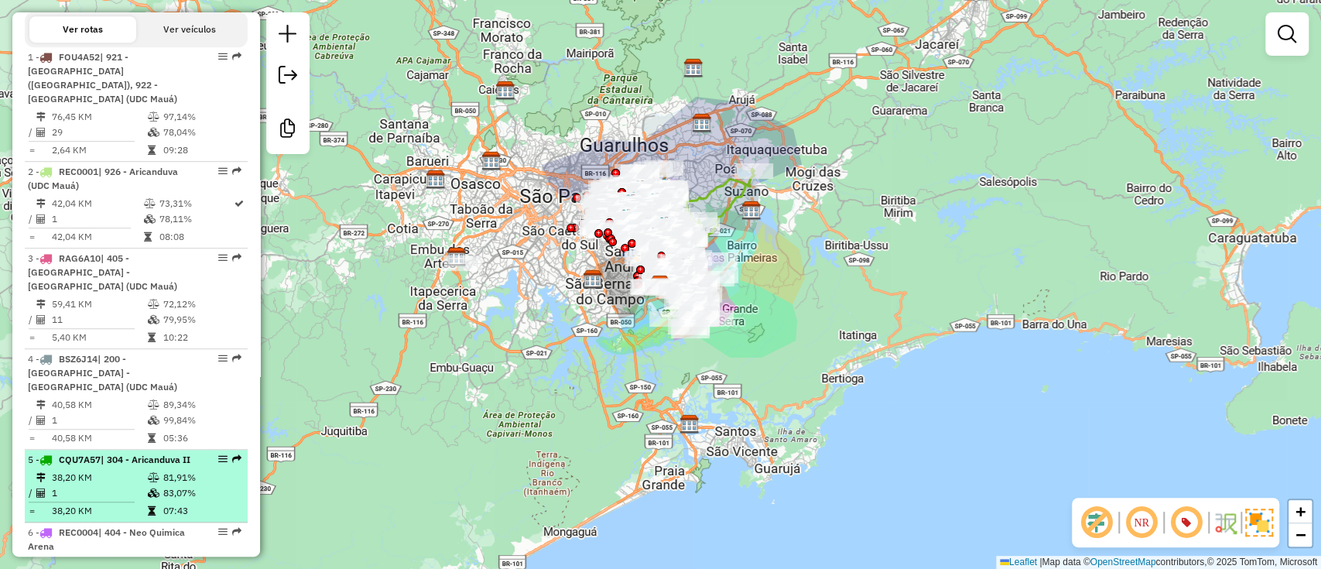
click at [112, 464] on div "5 - CQU7A57 | 304 - Aricanduva II" at bounding box center [110, 460] width 164 height 14
select select "**********"
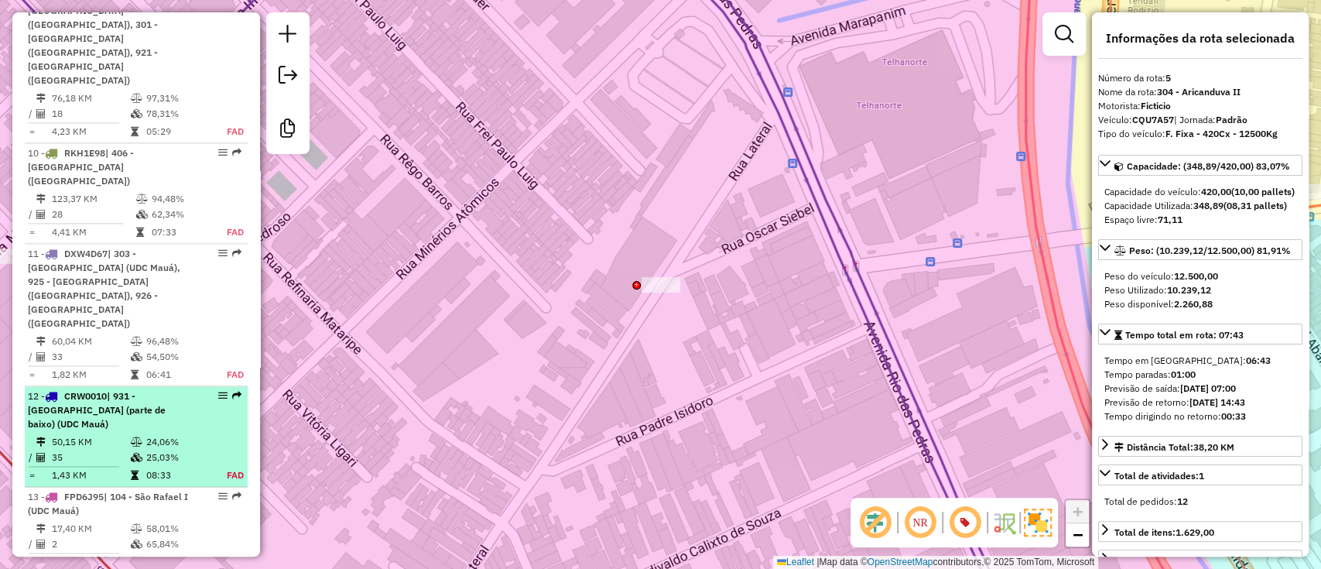
scroll to position [1444, 0]
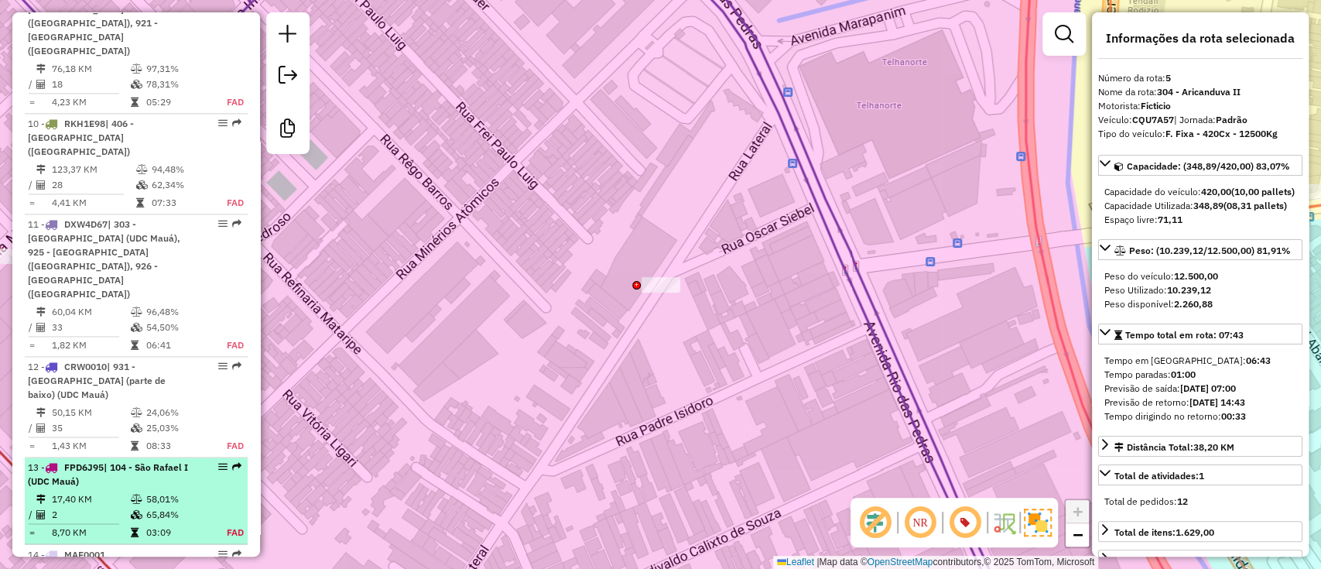
click at [113, 460] on div "13 - FPD6J95 | 104 - São Rafael I (UDC Mauá)" at bounding box center [110, 474] width 164 height 28
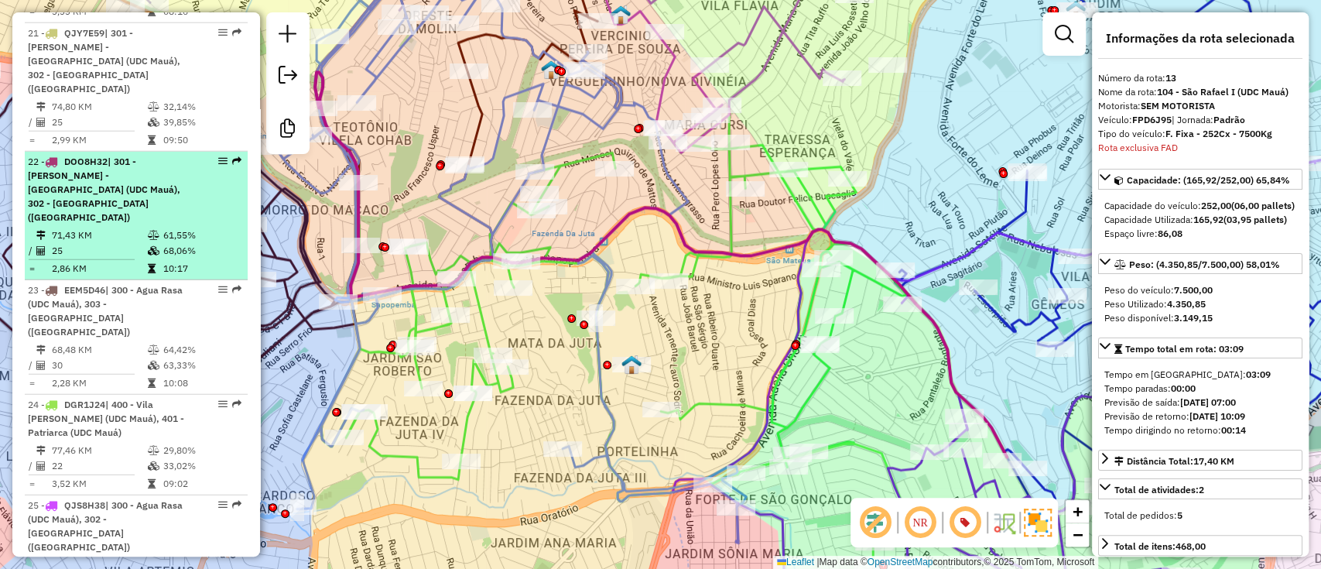
scroll to position [2656, 0]
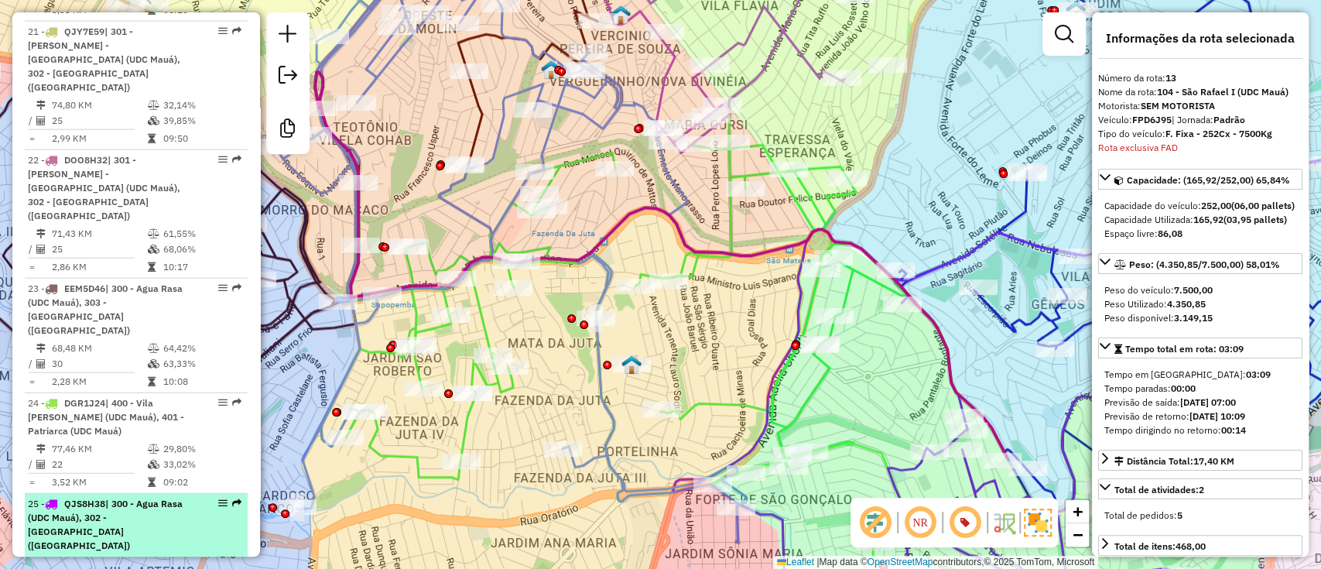
click at [123, 556] on td "70,74 KM" at bounding box center [99, 563] width 96 height 15
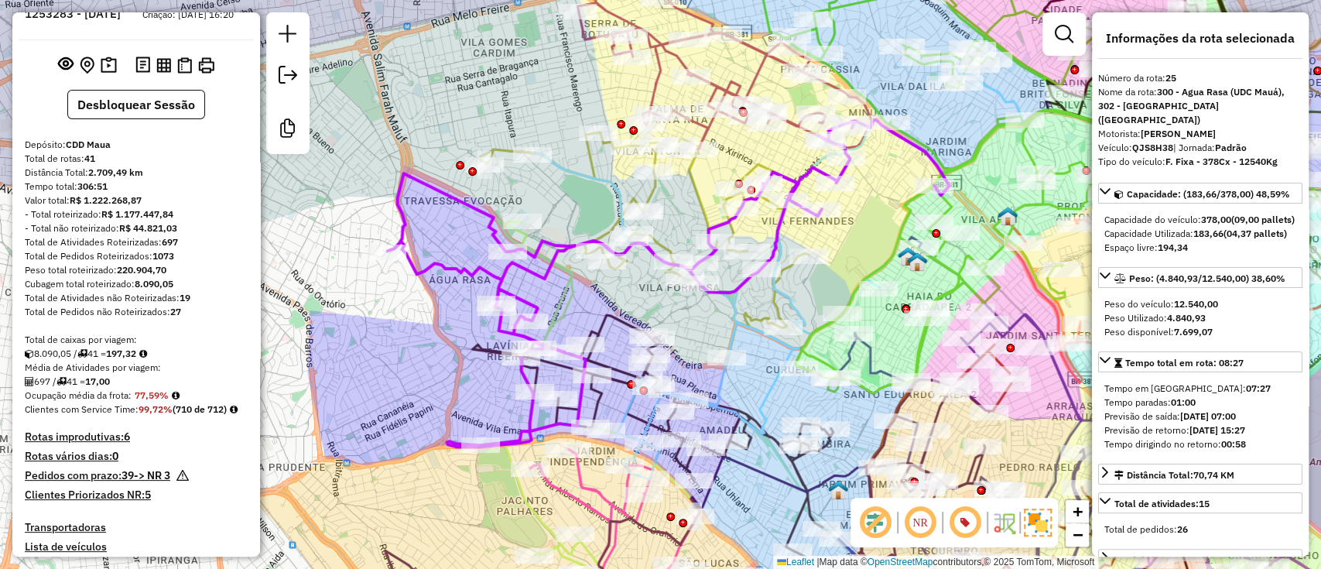
scroll to position [0, 0]
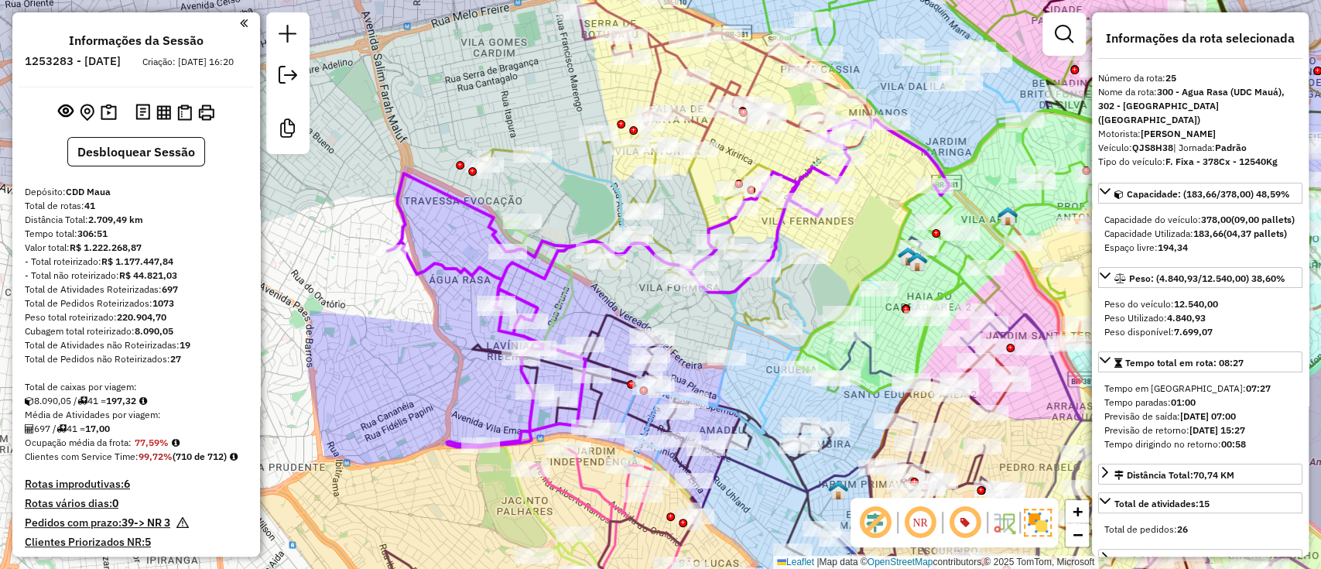
click at [409, 165] on div "Janela de atendimento Grade de atendimento Capacidade Transportadoras Veículos …" at bounding box center [660, 284] width 1321 height 569
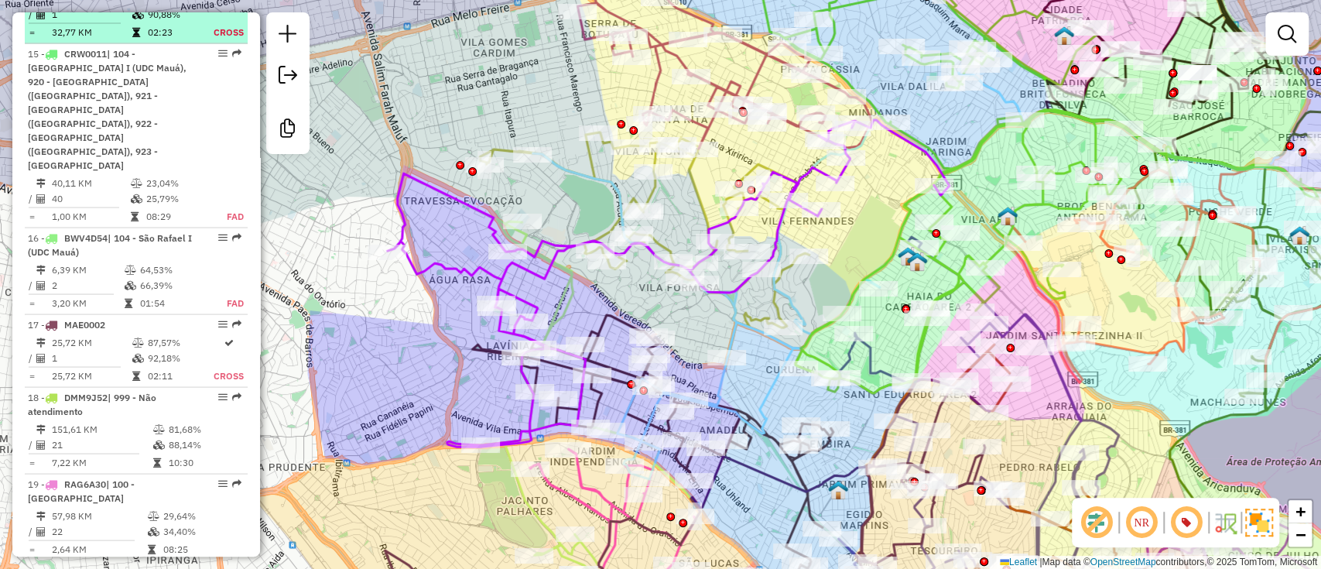
scroll to position [2063, 0]
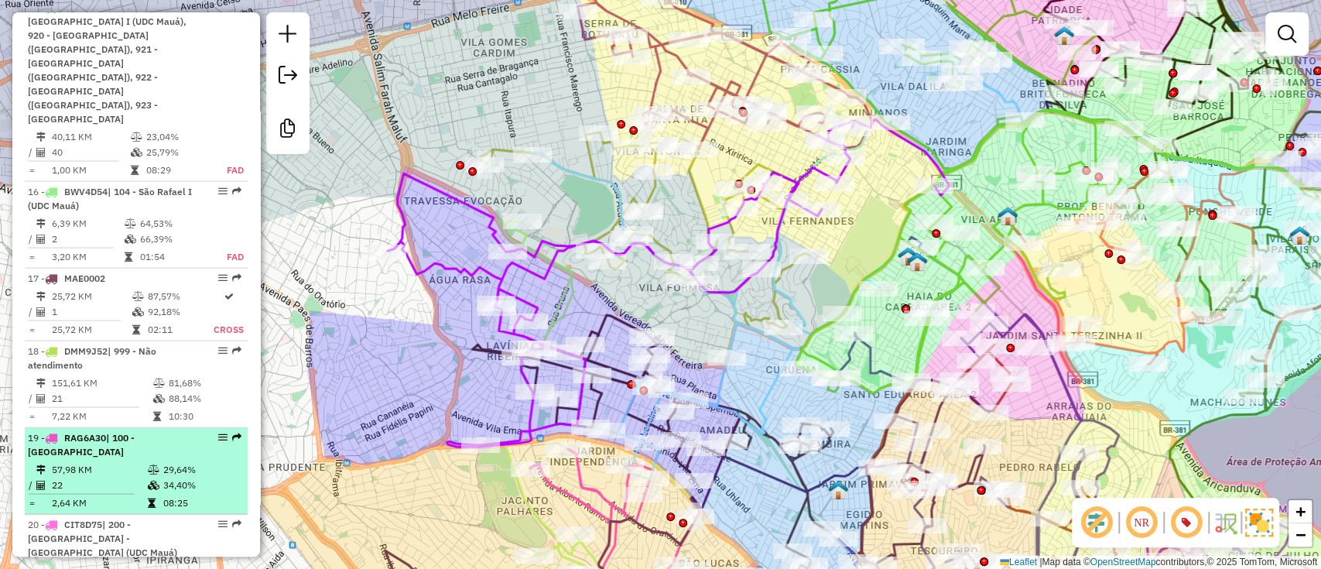
click at [214, 477] on td "34,40%" at bounding box center [201, 484] width 78 height 15
select select "**********"
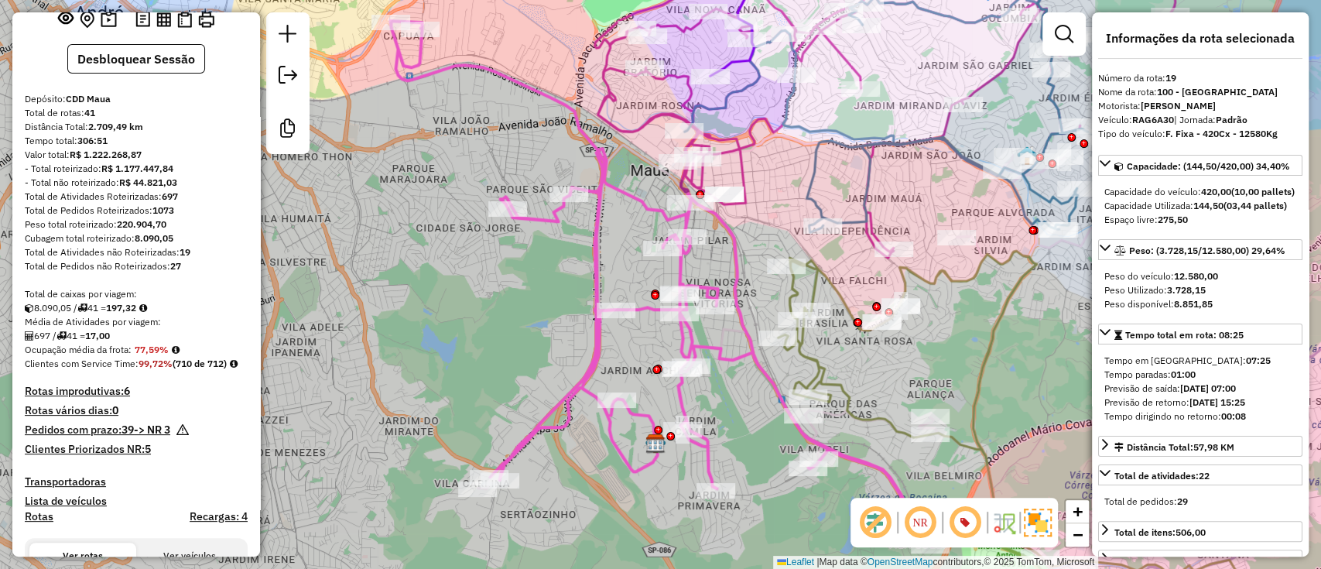
scroll to position [0, 0]
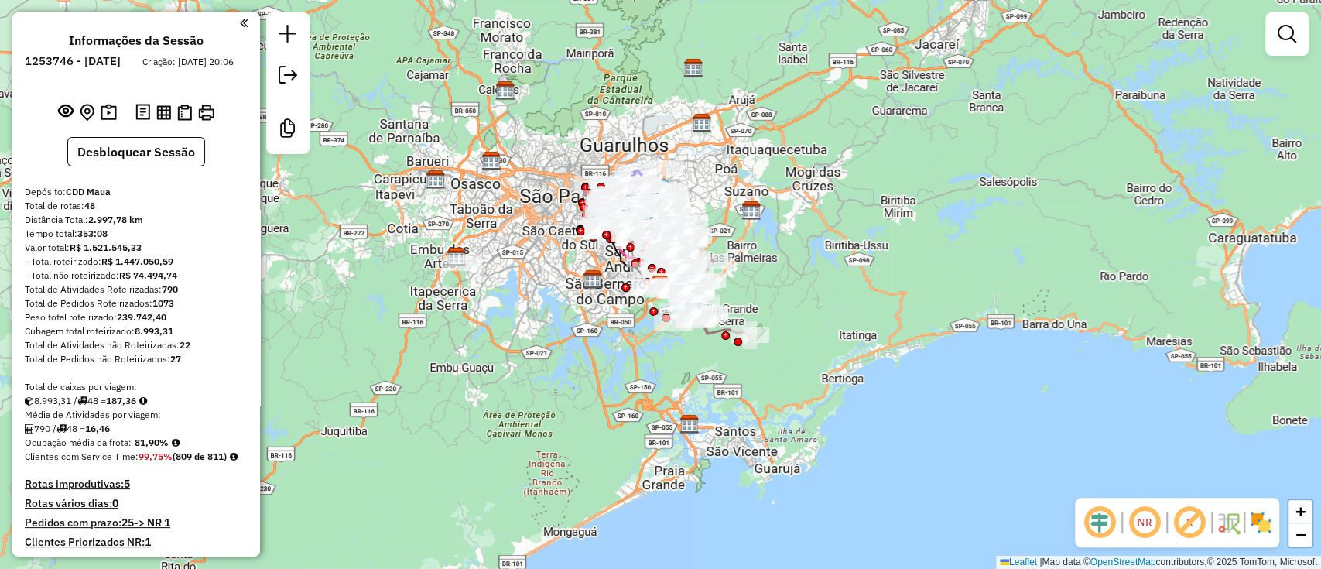
click at [1109, 515] on em at bounding box center [1099, 522] width 37 height 37
click at [1198, 516] on em at bounding box center [1189, 522] width 37 height 37
click at [1259, 511] on img at bounding box center [1260, 522] width 25 height 25
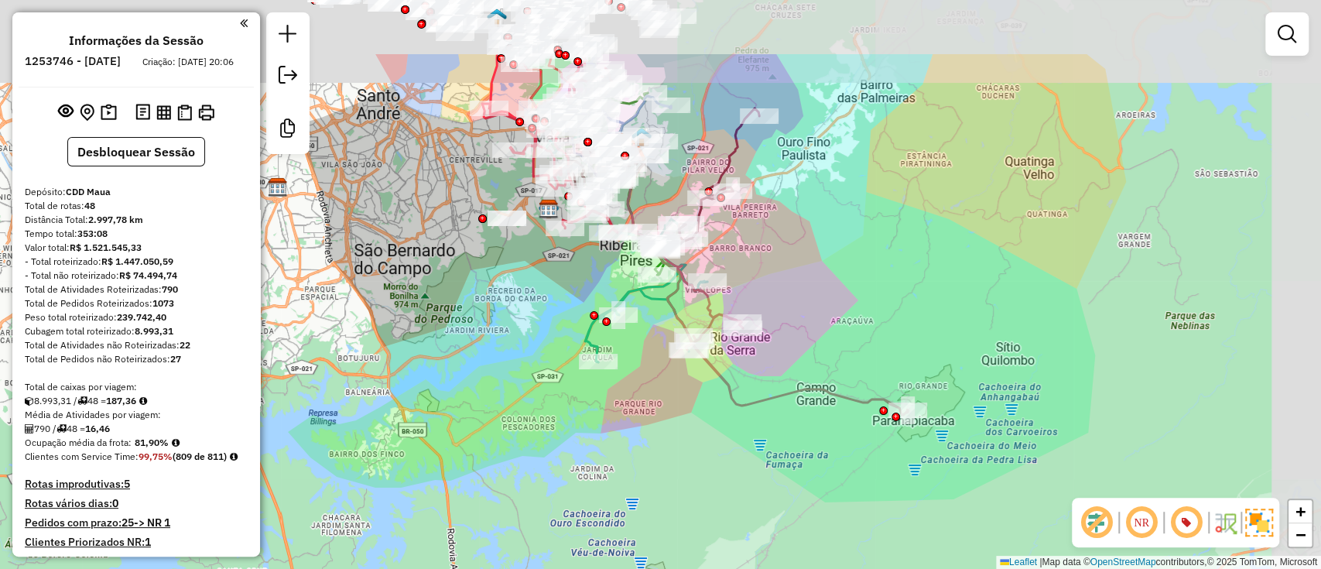
drag, startPoint x: 703, startPoint y: 339, endPoint x: 663, endPoint y: 397, distance: 70.6
click at [663, 397] on div "Janela de atendimento Grade de atendimento Capacidade Transportadoras Veículos …" at bounding box center [660, 284] width 1321 height 569
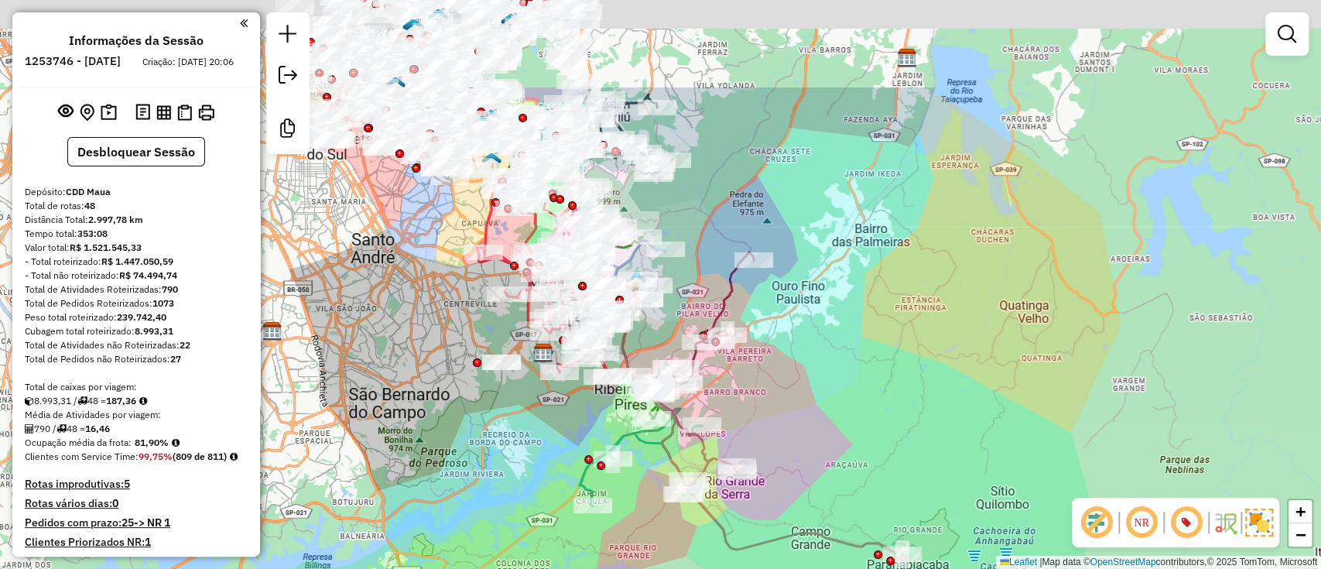
drag, startPoint x: 850, startPoint y: 347, endPoint x: 846, endPoint y: 436, distance: 89.9
click at [843, 463] on div "Janela de atendimento Grade de atendimento Capacidade Transportadoras Veículos …" at bounding box center [660, 284] width 1321 height 569
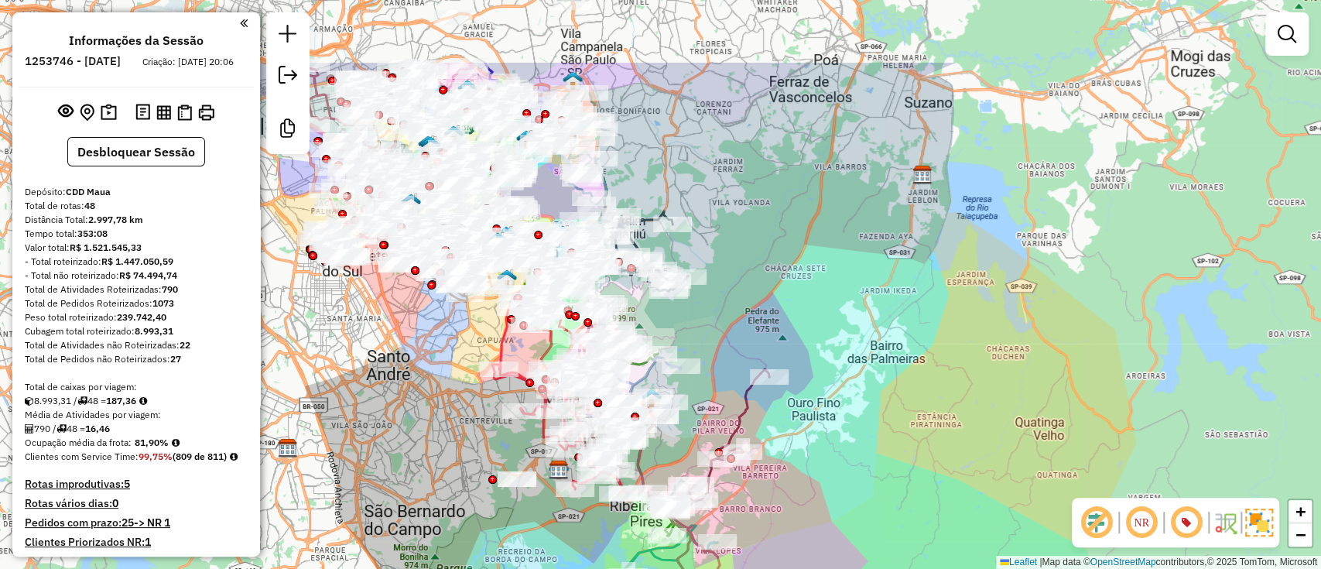
drag, startPoint x: 873, startPoint y: 263, endPoint x: 897, endPoint y: 398, distance: 136.7
click at [898, 399] on div "Janela de atendimento Grade de atendimento Capacidade Transportadoras Veículos …" at bounding box center [660, 284] width 1321 height 569
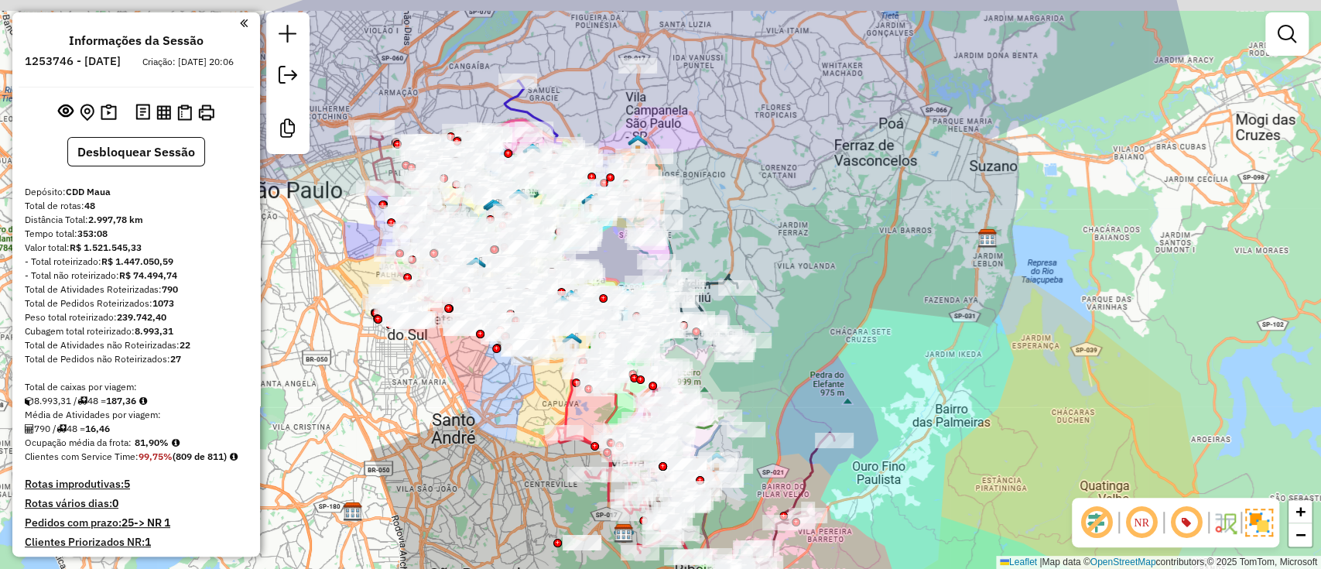
drag, startPoint x: 878, startPoint y: 303, endPoint x: 948, endPoint y: 356, distance: 87.7
click at [948, 356] on div "Janela de atendimento Grade de atendimento Capacidade Transportadoras Veículos …" at bounding box center [660, 284] width 1321 height 569
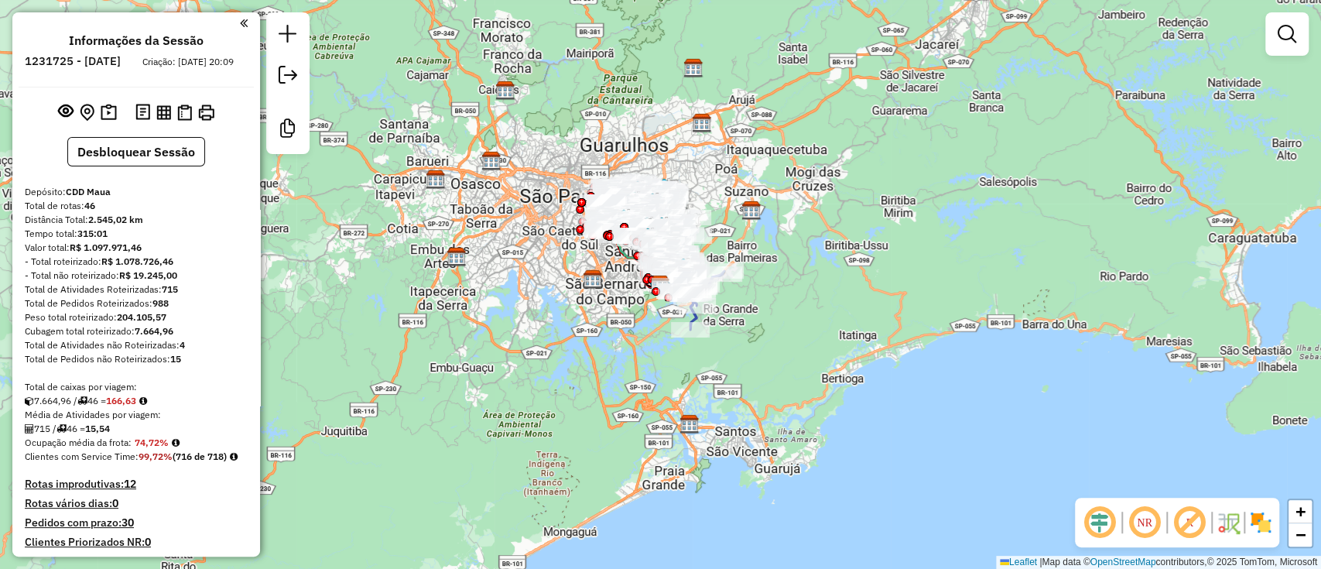
click at [990, 426] on em at bounding box center [1099, 522] width 37 height 37
click at [990, 426] on em at bounding box center [1189, 522] width 37 height 37
click at [990, 426] on img at bounding box center [1260, 522] width 25 height 25
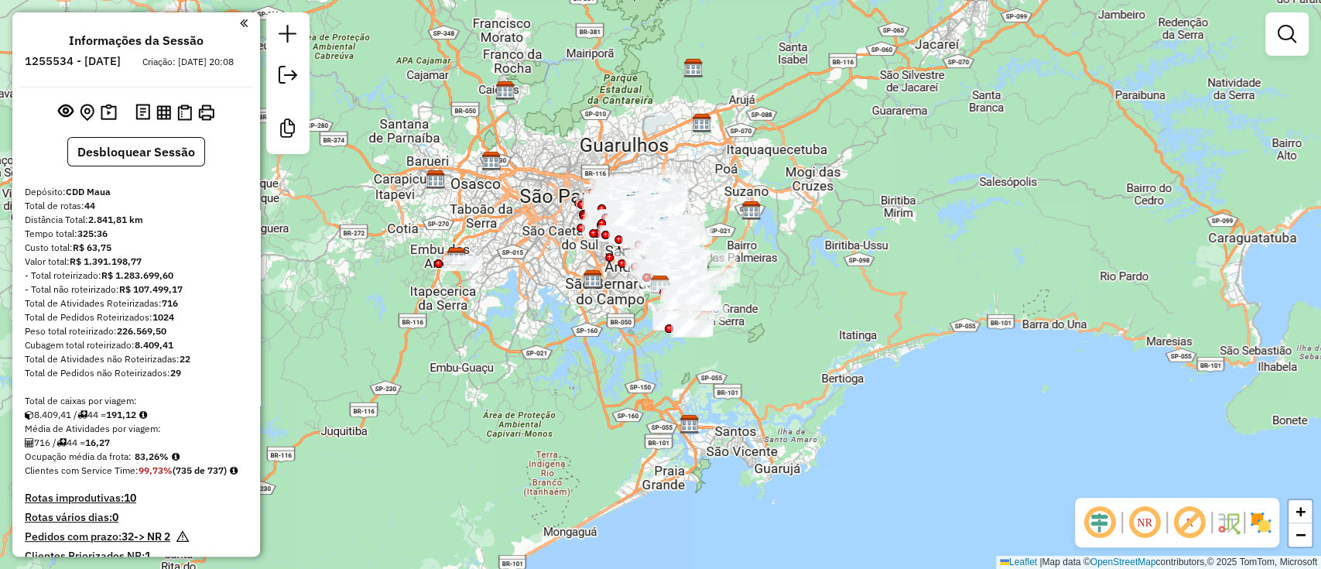
click at [1109, 518] on em at bounding box center [1099, 522] width 37 height 37
click at [1192, 524] on em at bounding box center [1189, 522] width 37 height 37
click at [1267, 521] on img at bounding box center [1260, 522] width 25 height 25
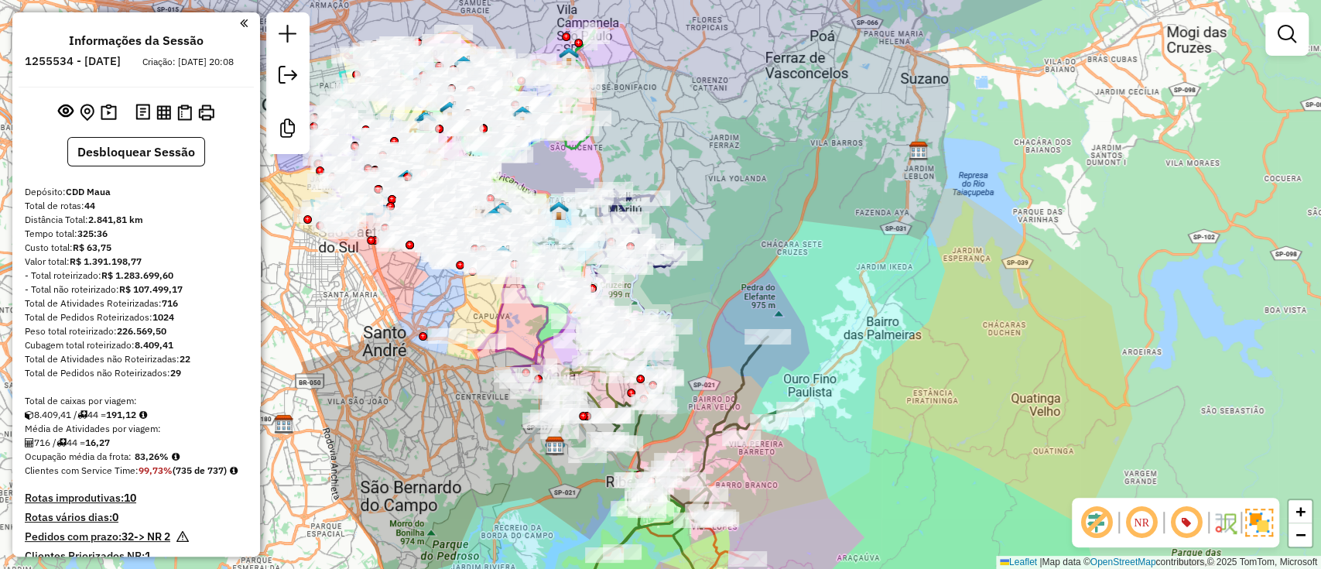
drag, startPoint x: 792, startPoint y: 214, endPoint x: 918, endPoint y: 306, distance: 156.6
click at [918, 310] on div "Janela de atendimento Grade de atendimento Capacidade Transportadoras Veículos …" at bounding box center [660, 284] width 1321 height 569
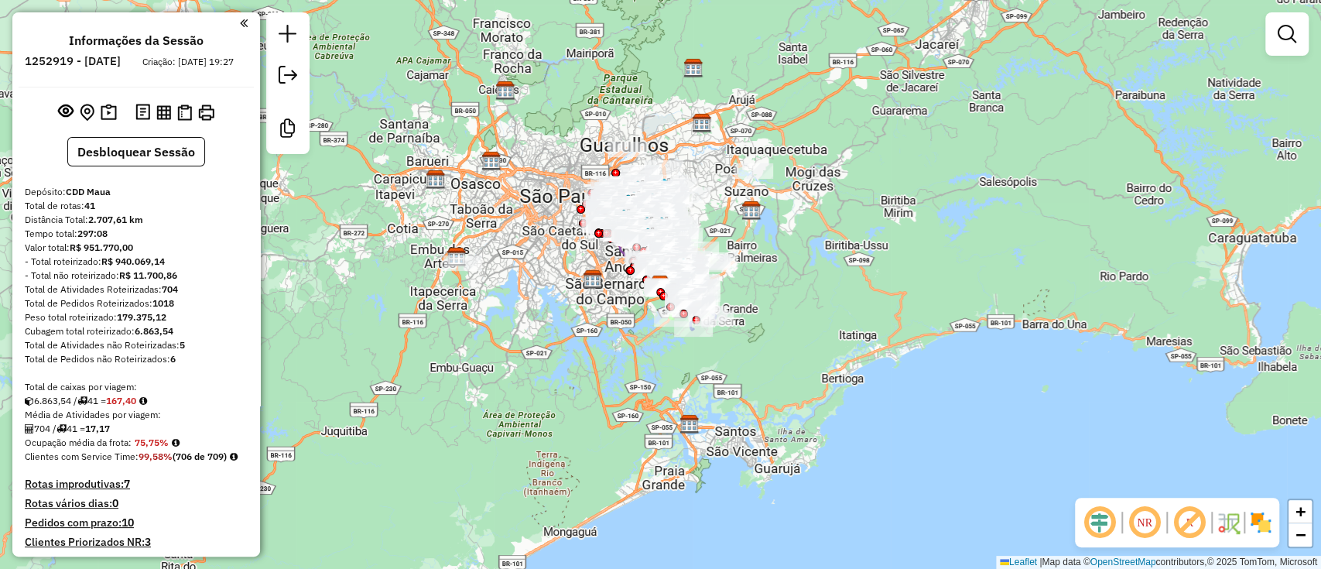
click at [1098, 515] on em at bounding box center [1099, 522] width 37 height 37
click at [1174, 512] on em at bounding box center [1189, 522] width 37 height 37
click at [1253, 515] on img at bounding box center [1260, 522] width 25 height 25
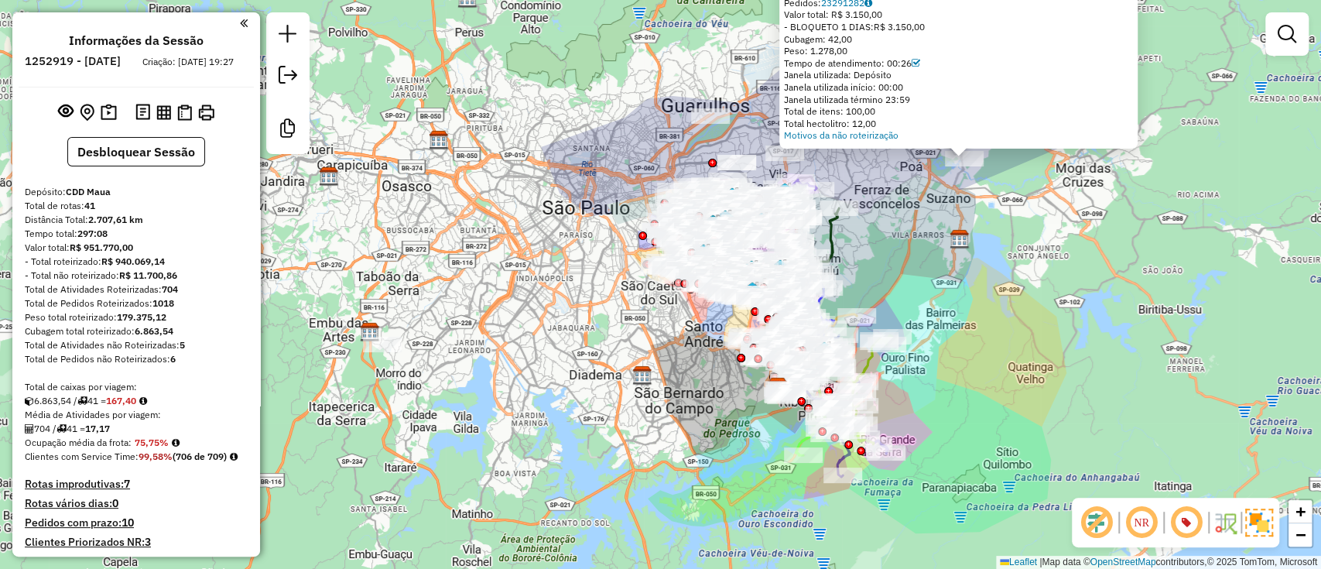
drag, startPoint x: 815, startPoint y: 336, endPoint x: 856, endPoint y: 284, distance: 66.1
click at [856, 284] on div "Atividade não roteirizada 29740468 - MERCADO JF SUZANO Endereço: BANDEIRANTES 7…" at bounding box center [660, 284] width 1321 height 569
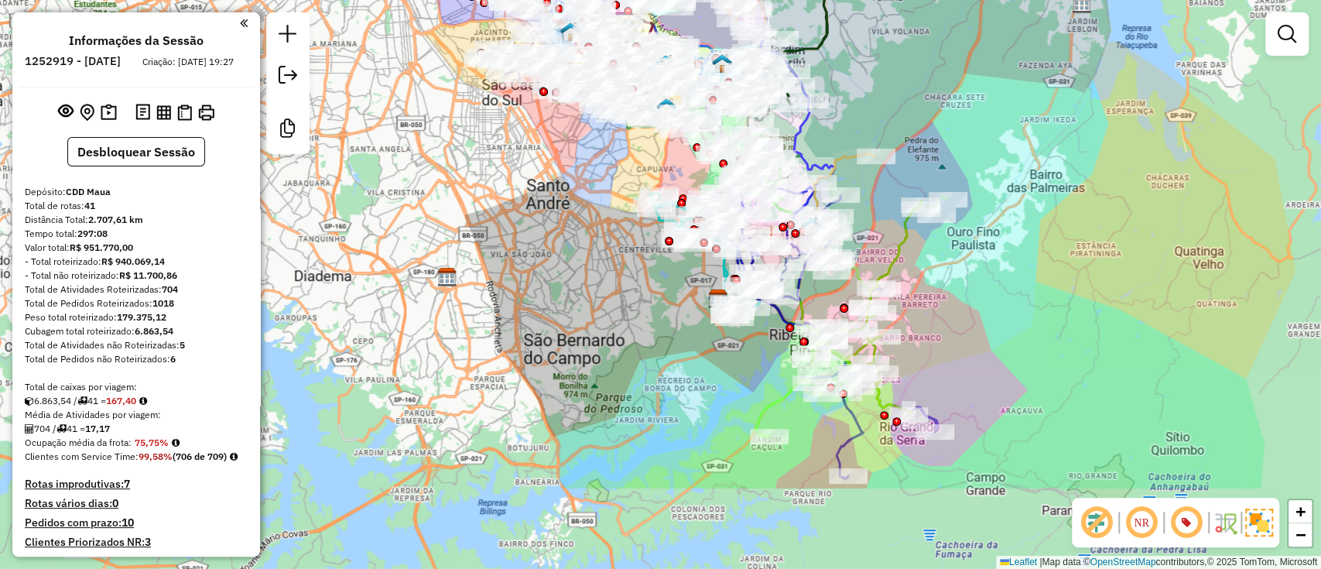
drag, startPoint x: 969, startPoint y: 444, endPoint x: 952, endPoint y: 292, distance: 152.6
click at [952, 292] on div "Atividade não roteirizada 29740468 - MERCADO JF SUZANO Endereço: BANDEIRANTES 7…" at bounding box center [660, 284] width 1321 height 569
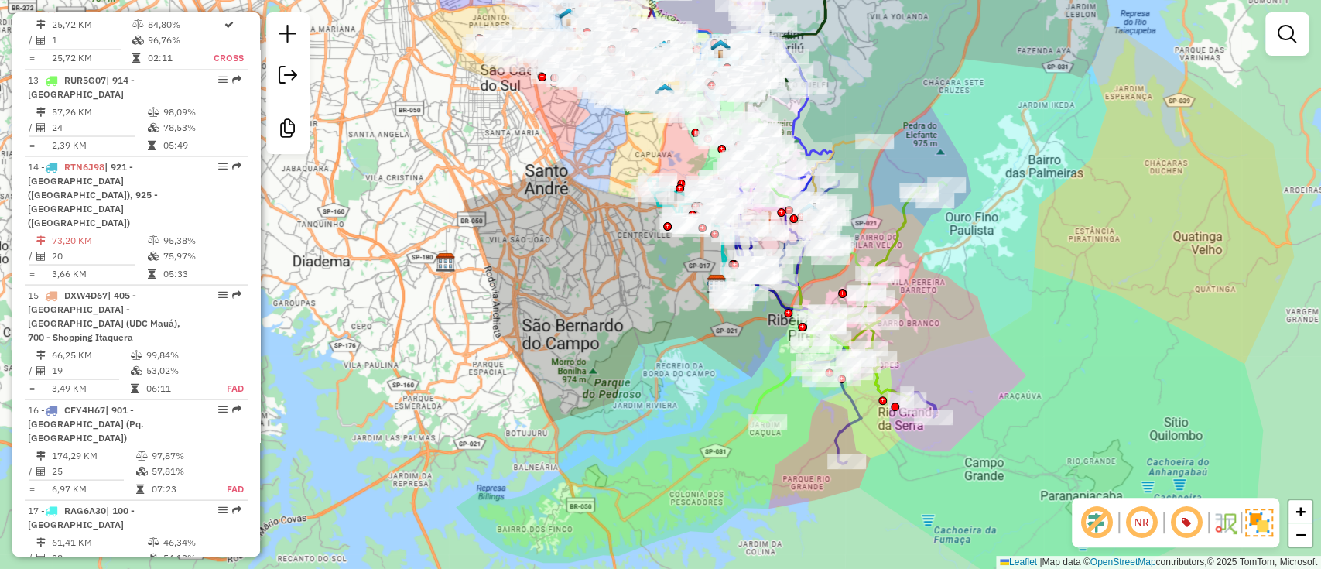
scroll to position [1960, 0]
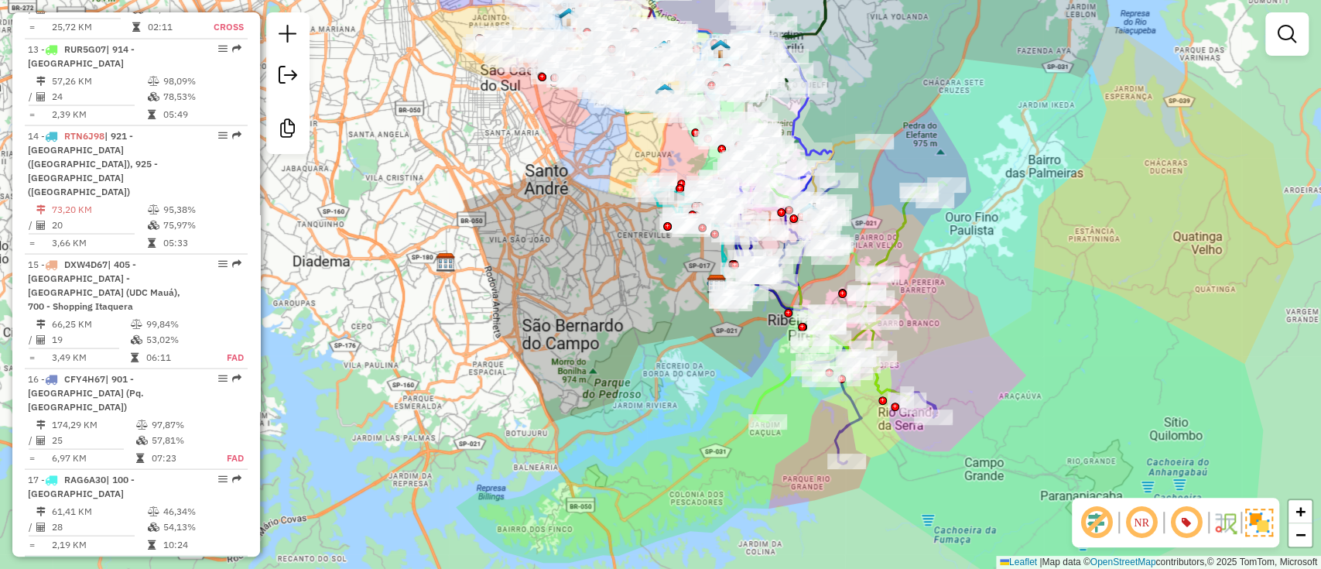
select select "**********"
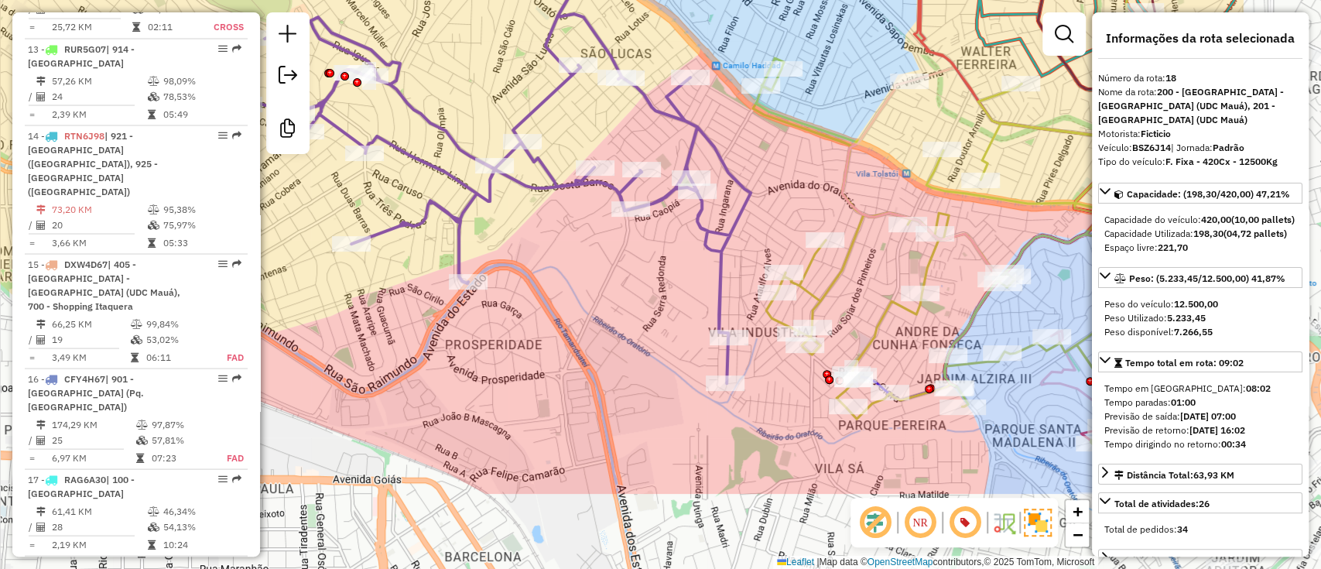
drag, startPoint x: 908, startPoint y: 436, endPoint x: 699, endPoint y: 305, distance: 246.9
click at [699, 305] on div "Janela de atendimento Grade de atendimento Capacidade Transportadoras Veículos …" at bounding box center [660, 284] width 1321 height 569
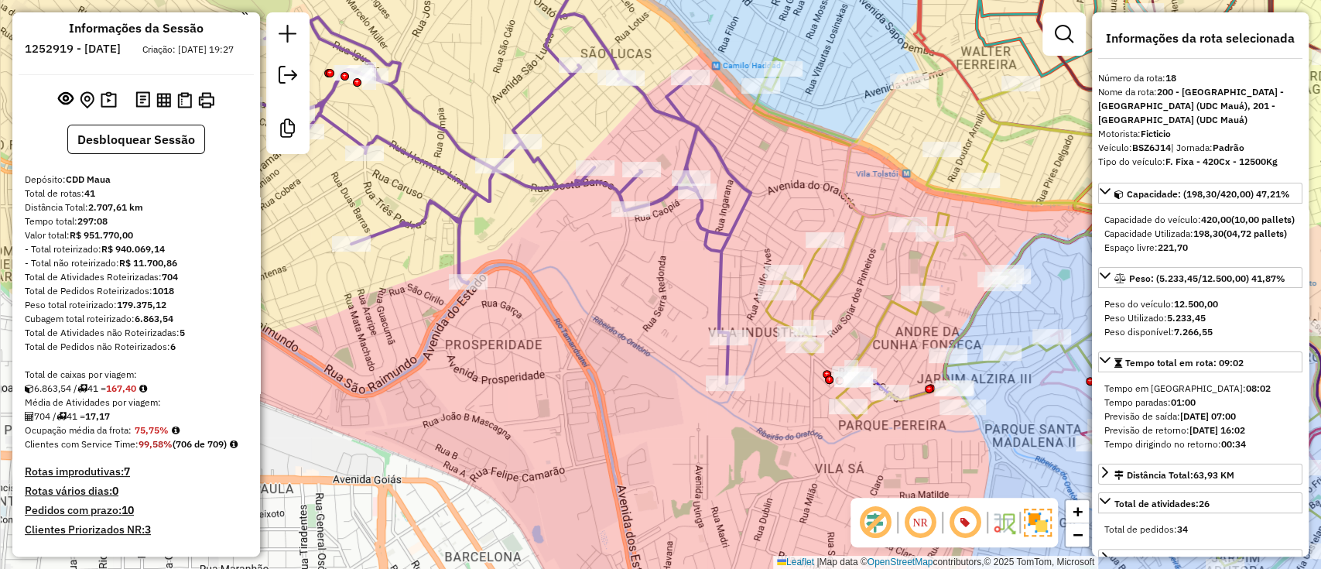
scroll to position [0, 0]
